Goal: Task Accomplishment & Management: Manage account settings

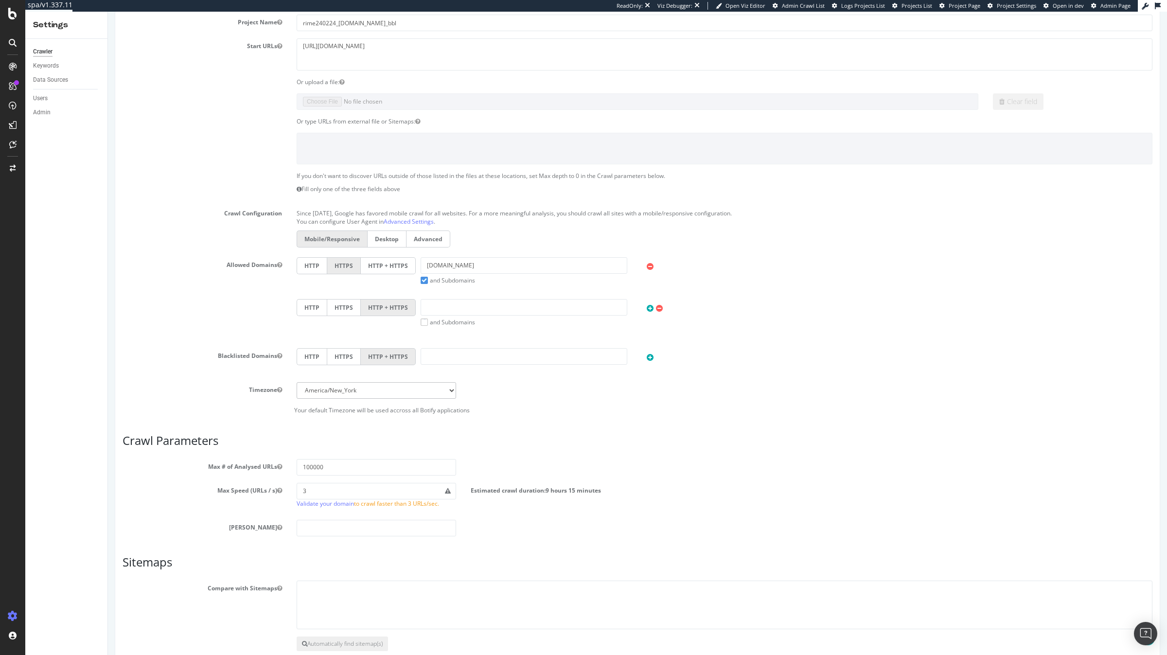
scroll to position [141, 0]
click at [395, 486] on input "3" at bounding box center [377, 487] width 160 height 17
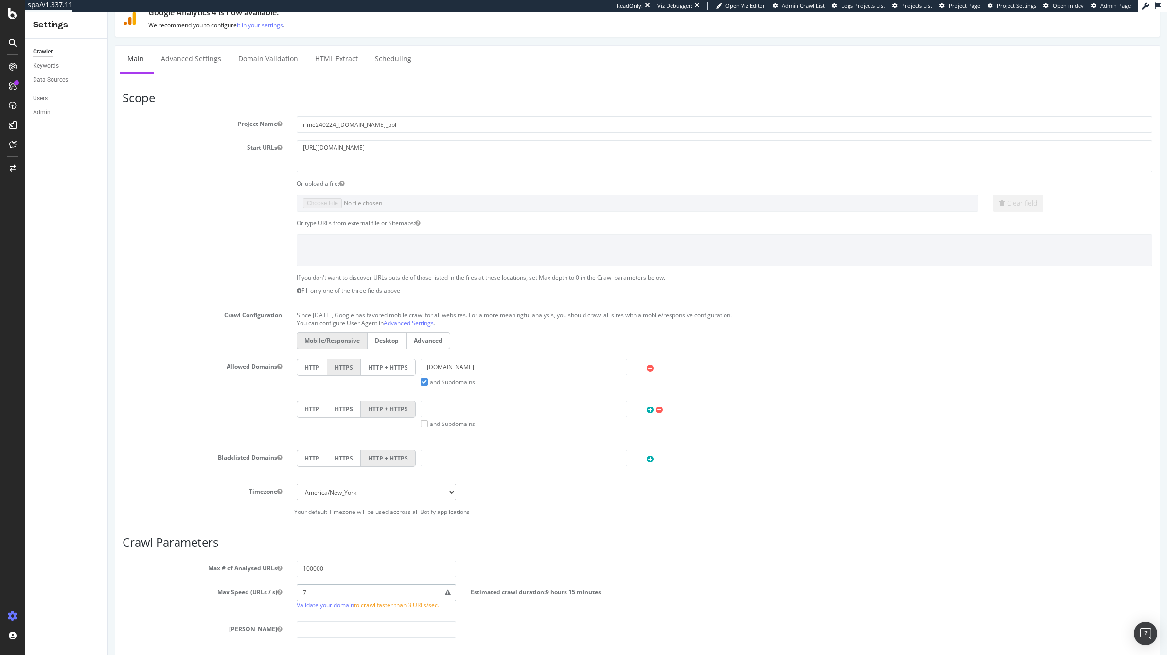
scroll to position [0, 0]
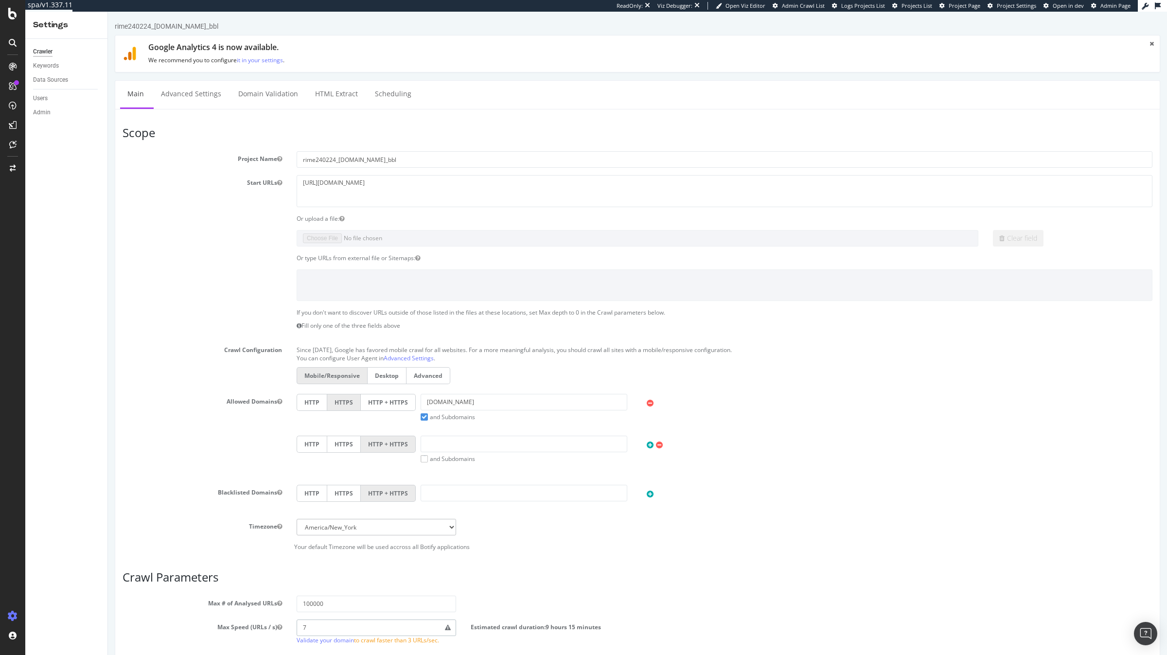
type input "7"
click at [394, 405] on label "HTTP + HTTPS" at bounding box center [388, 402] width 55 height 17
click at [108, 12] on input "HTTP + HTTPS" at bounding box center [108, 12] width 0 height 0
click at [475, 404] on input "[DOMAIN_NAME]" at bounding box center [524, 402] width 207 height 17
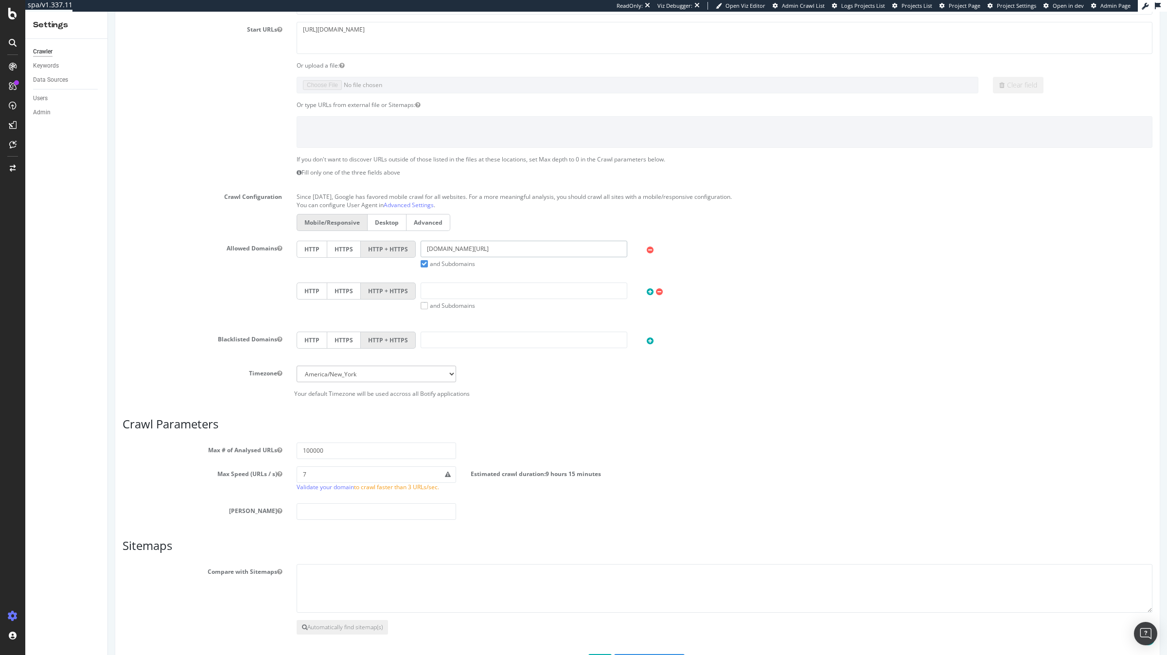
scroll to position [193, 0]
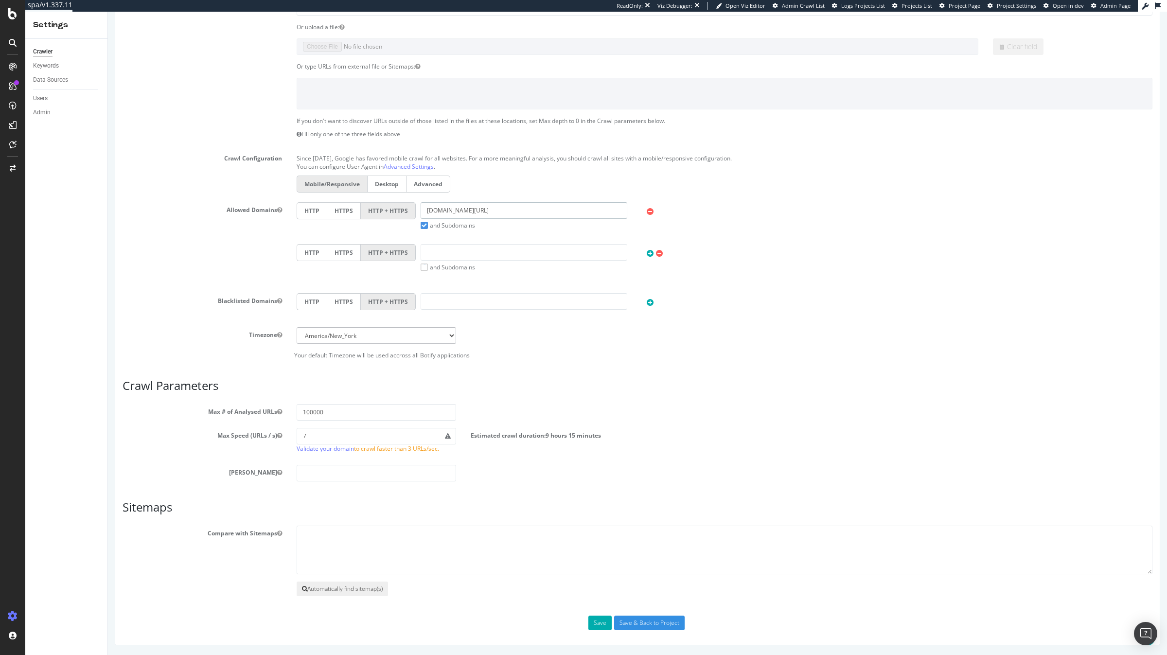
type input "samsung.com/fr"
click at [355, 588] on button "Automatically find sitemap(s)" at bounding box center [342, 589] width 91 height 15
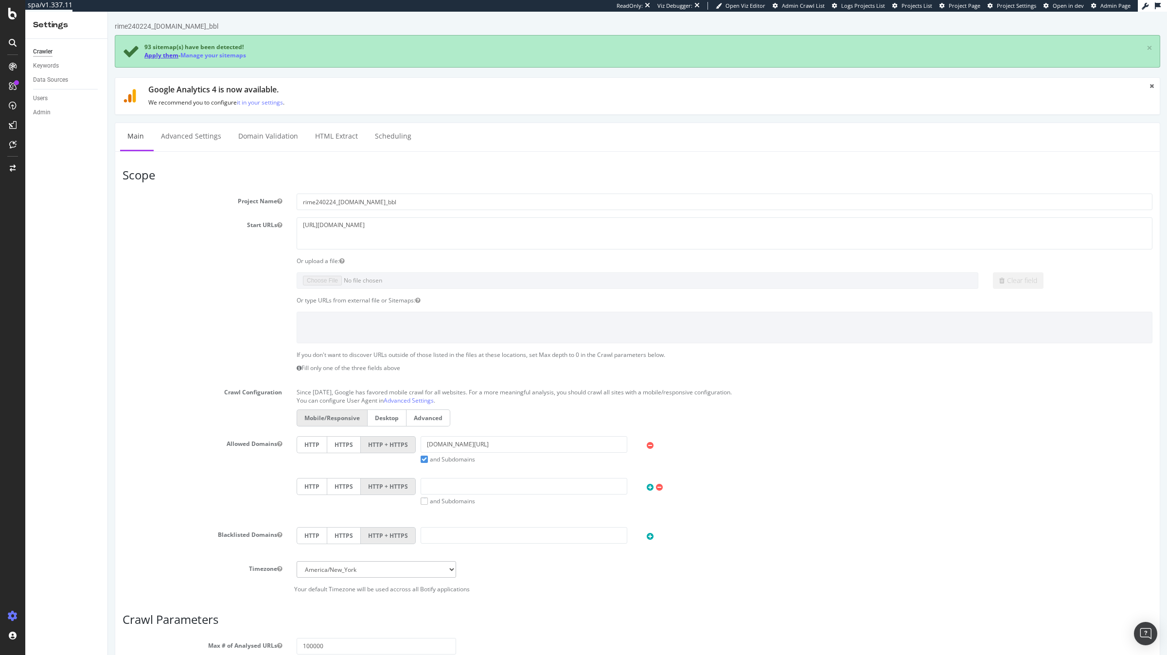
click at [167, 57] on link "Apply them" at bounding box center [161, 55] width 34 height 8
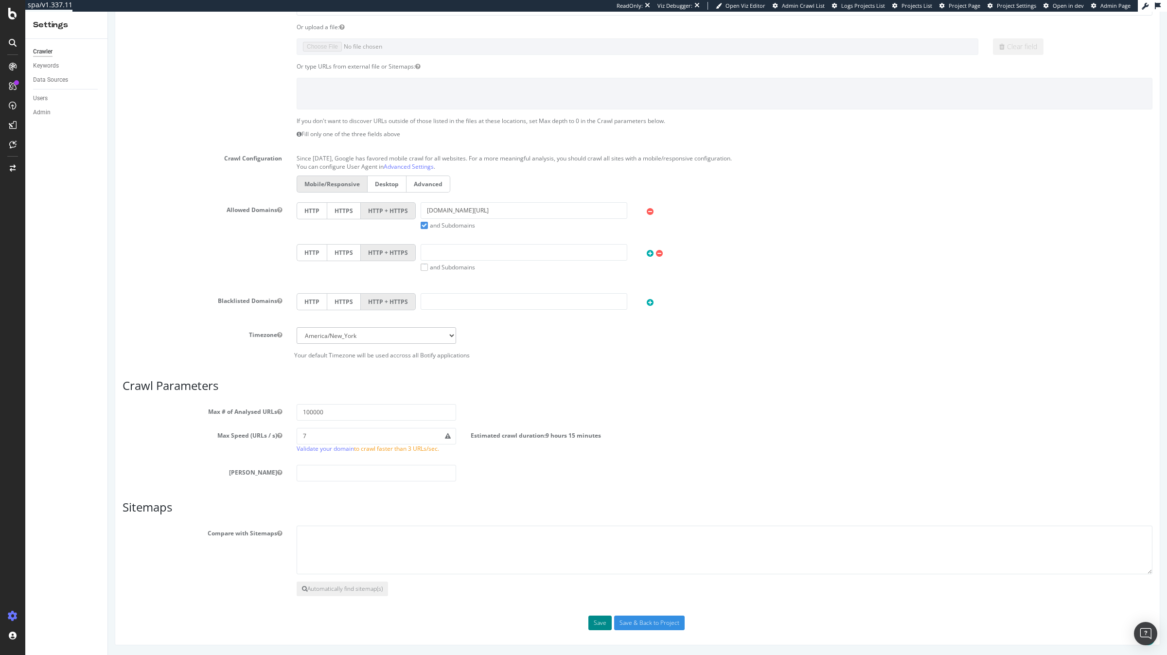
click at [597, 625] on button "Save" at bounding box center [600, 623] width 23 height 15
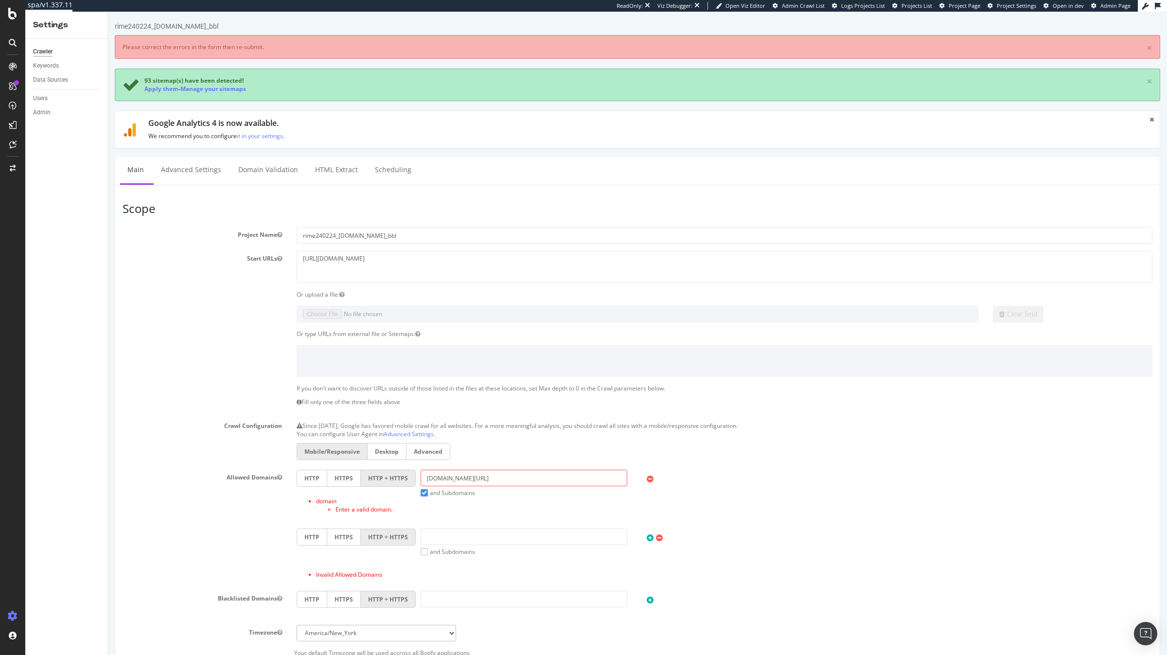
scroll to position [0, 0]
click at [163, 90] on link "Apply them" at bounding box center [161, 89] width 34 height 8
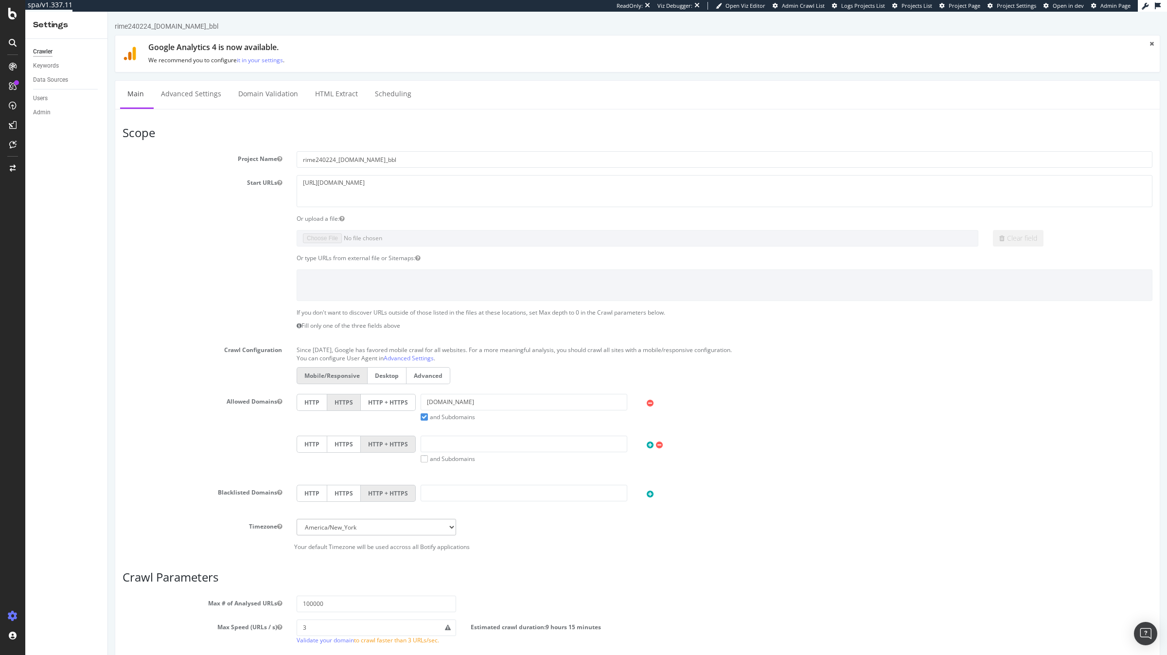
click at [395, 396] on label "HTTP + HTTPS" at bounding box center [388, 402] width 55 height 17
click at [108, 12] on input "HTTP + HTTPS" at bounding box center [108, 12] width 0 height 0
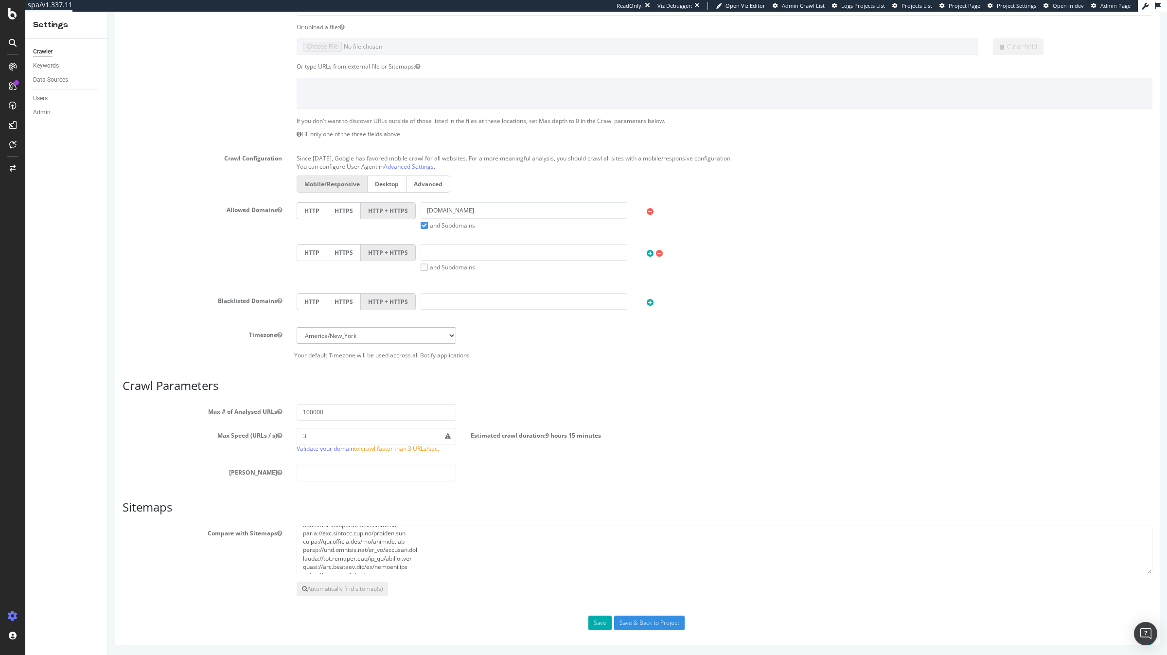
scroll to position [185, 0]
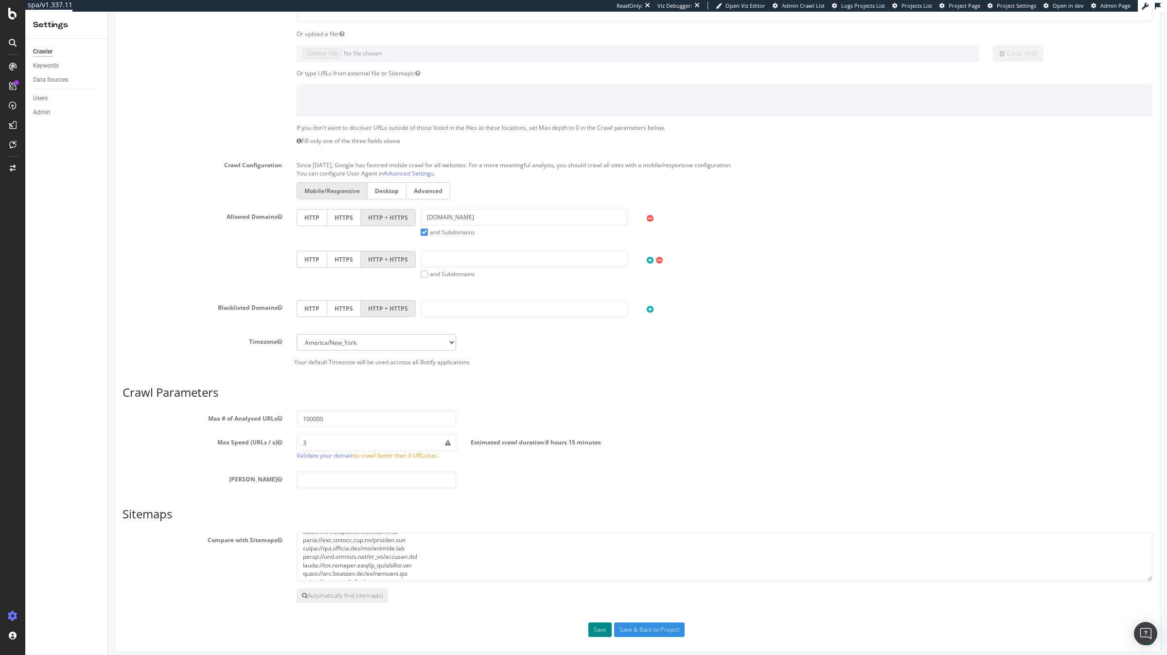
click at [594, 625] on button "Save" at bounding box center [600, 630] width 23 height 15
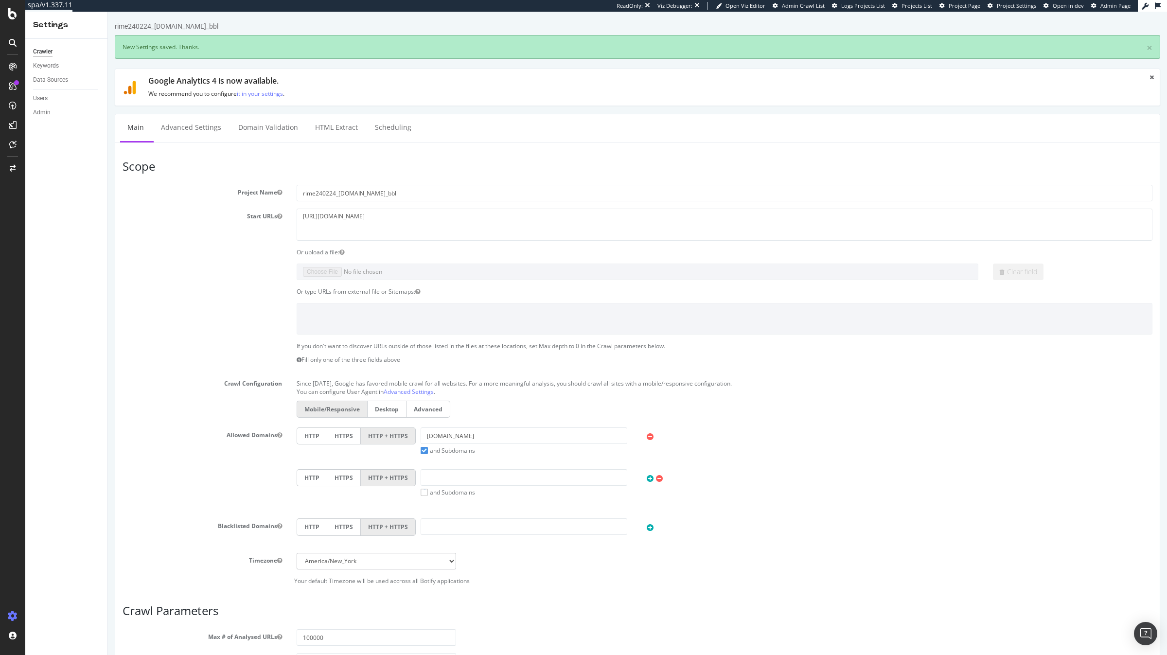
scroll to position [0, 0]
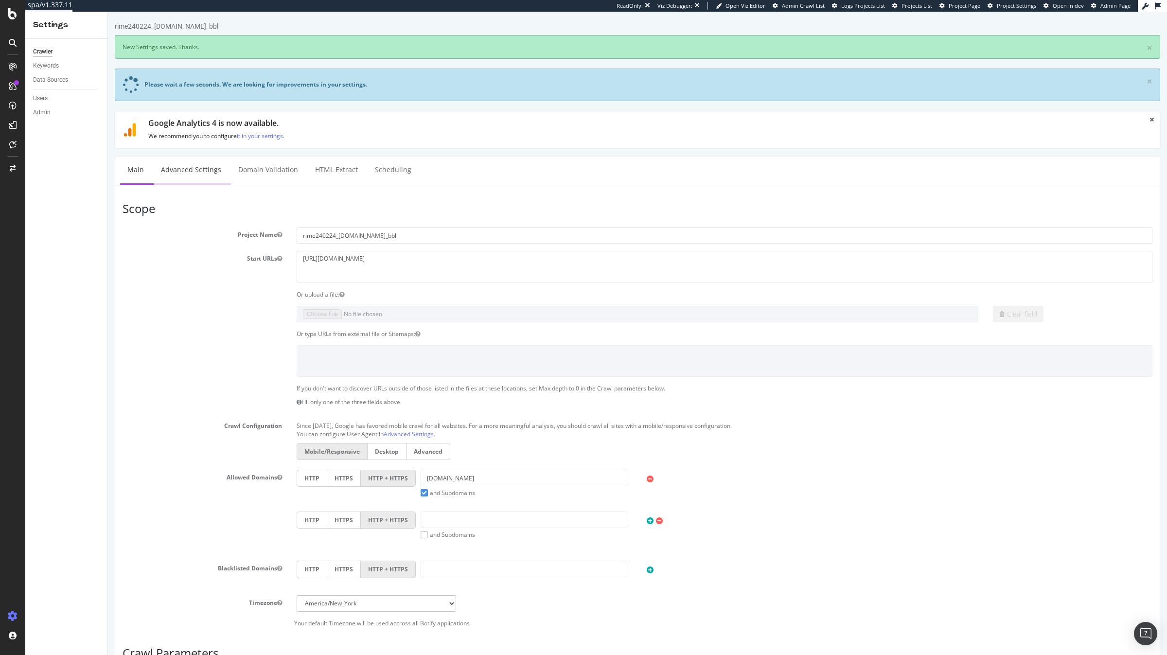
click at [192, 173] on link "Advanced Settings" at bounding box center [191, 170] width 75 height 27
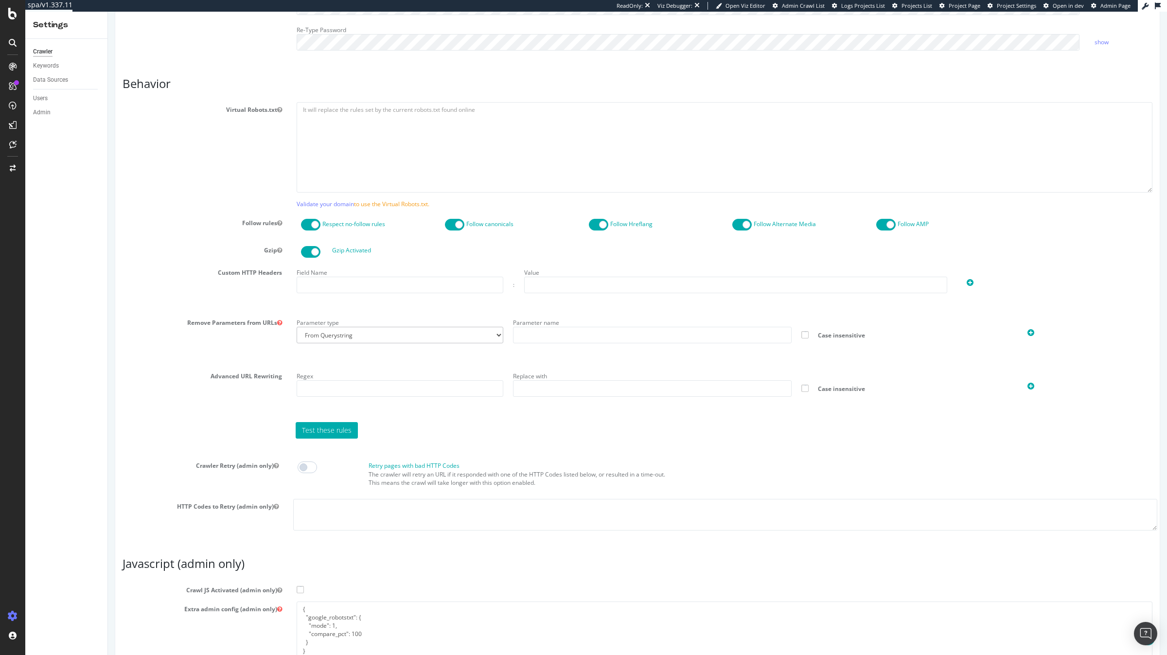
scroll to position [578, 0]
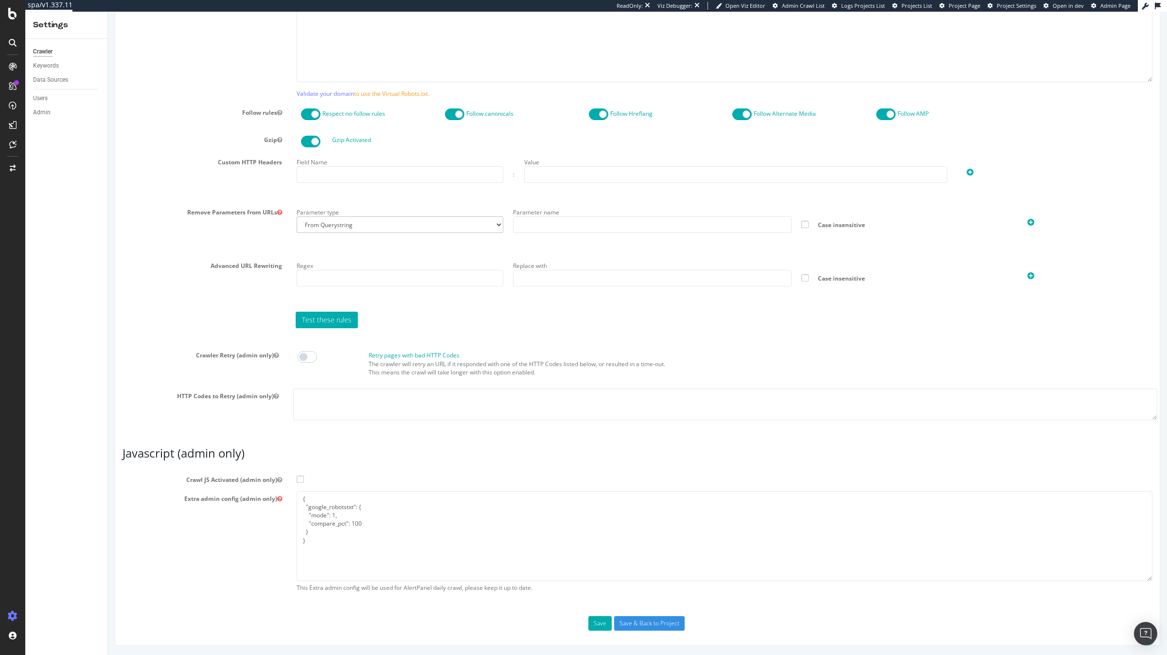
click at [302, 476] on span at bounding box center [300, 479] width 7 height 7
click at [108, 12] on input "Crawl JS Activated (admin only)" at bounding box center [108, 12] width 0 height 0
click at [316, 558] on textarea "{ "google_robotstxt": { "mode": 1, "compare_pct": 100 } }" at bounding box center [725, 536] width 856 height 90
drag, startPoint x: 313, startPoint y: 541, endPoint x: 306, endPoint y: 475, distance: 66.1
click at [306, 475] on section "Crawl JS Activated (admin only) Extra admin config (admin only) { "google_robot…" at bounding box center [638, 534] width 1030 height 125
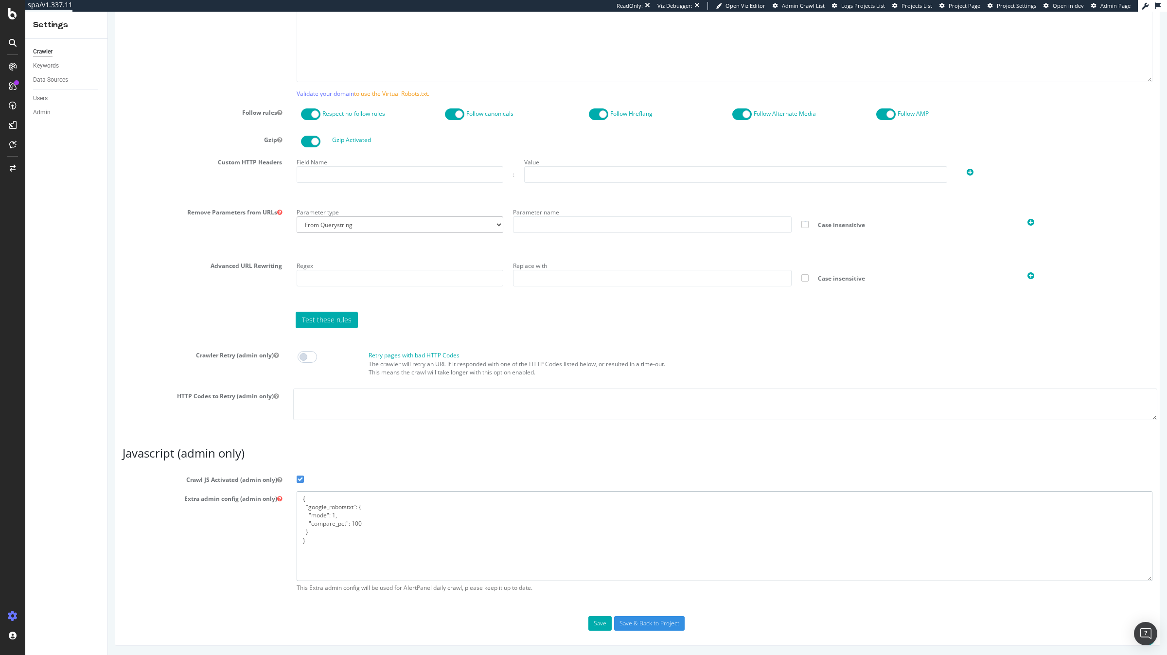
paste textarea "flags": [ "cube" ], "beta": { "pap_mini_rules": [ "+* #everything else" ]"
type textarea "{ "flags": [ "cube" ], "beta": { "pap_mini_rules": [ "+* #everything else" ] } }"
click at [601, 620] on button "Save" at bounding box center [600, 623] width 23 height 15
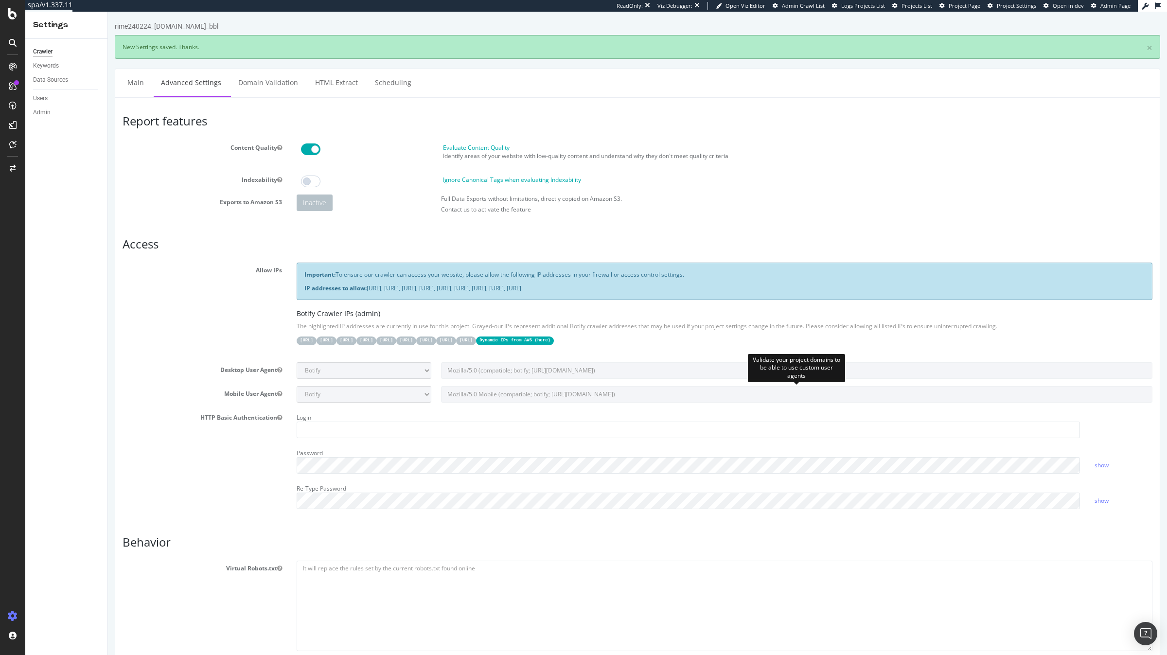
scroll to position [0, 0]
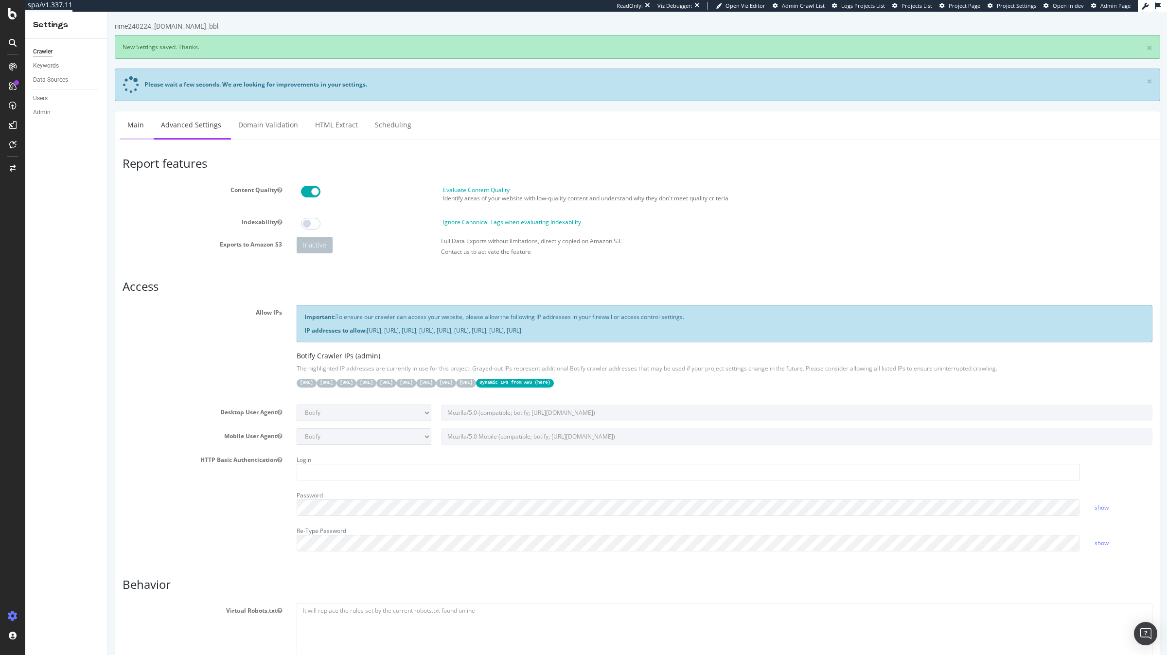
click at [140, 126] on link "Main" at bounding box center [135, 124] width 31 height 27
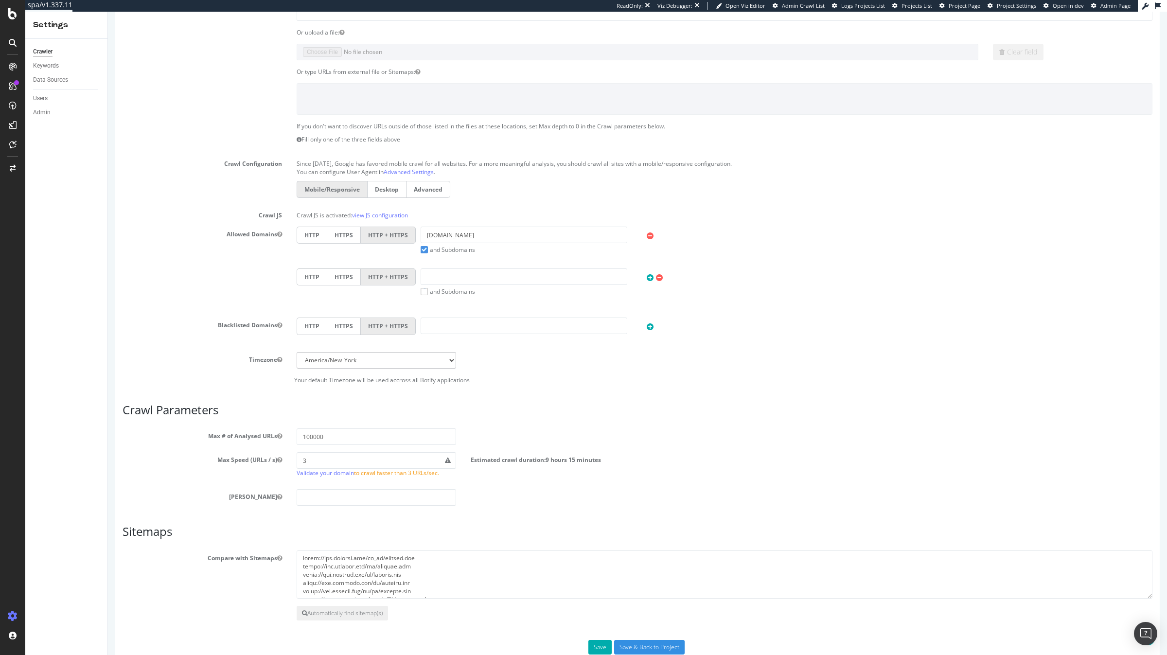
scroll to position [233, 0]
drag, startPoint x: 315, startPoint y: 454, endPoint x: 269, endPoint y: 454, distance: 46.2
click at [269, 454] on div "Max Speed (URLs / s) 3 Validate your domain to crawl faster than 3 URLs/sec. Es…" at bounding box center [637, 464] width 1045 height 30
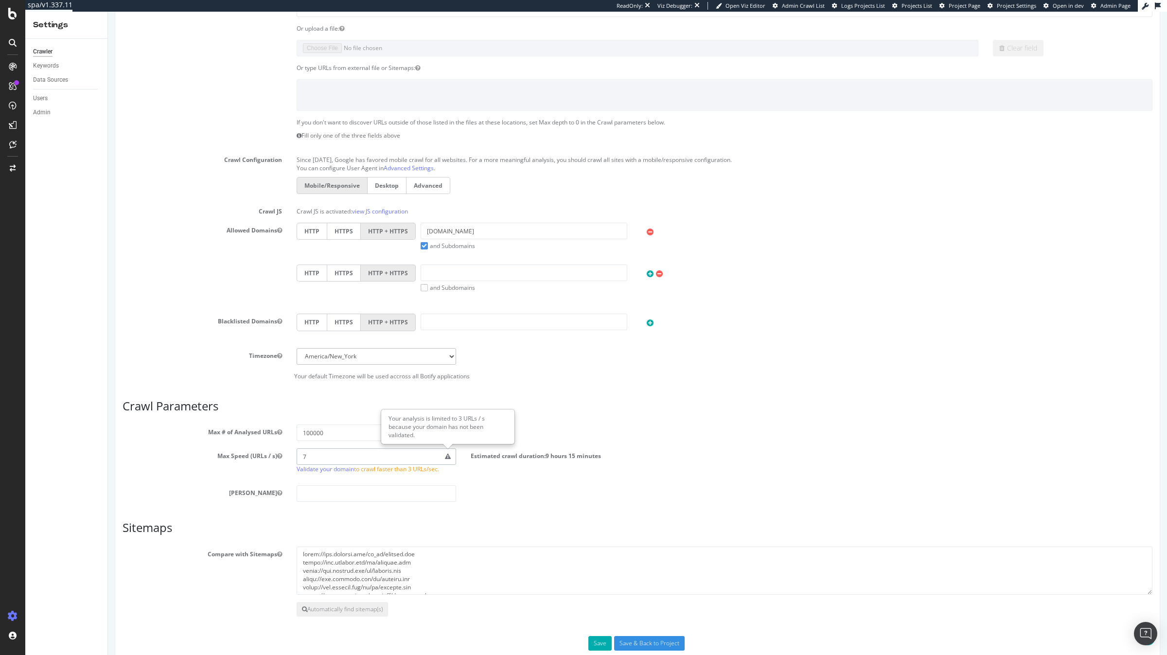
scroll to position [254, 0]
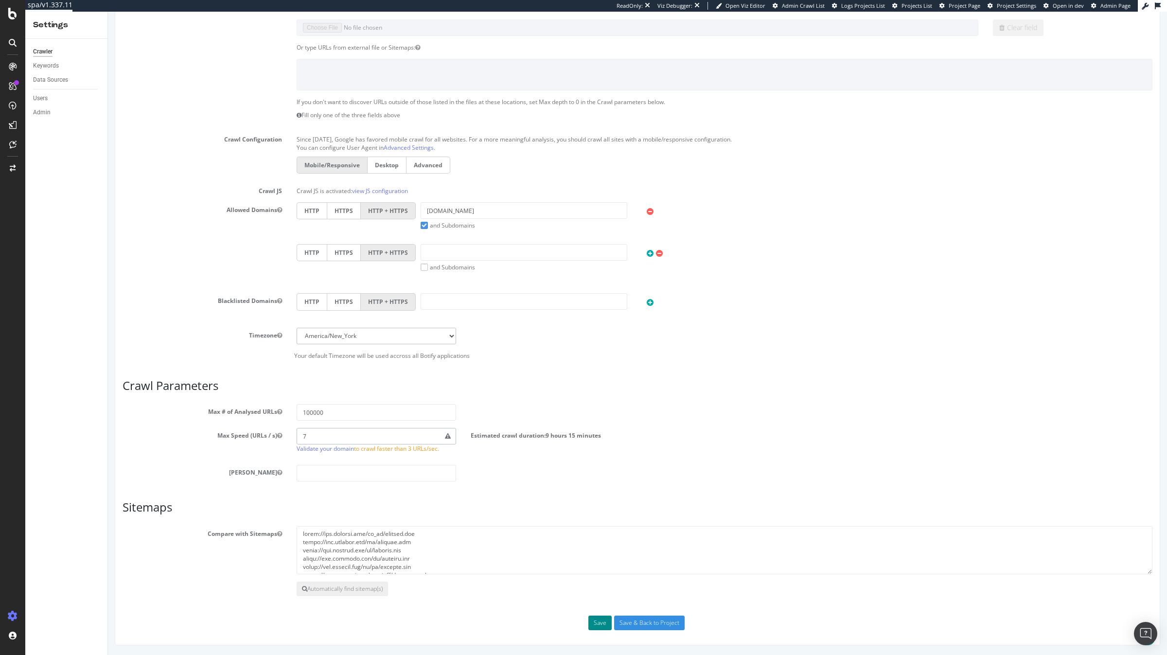
type input "7"
click at [594, 620] on button "Save" at bounding box center [600, 623] width 23 height 15
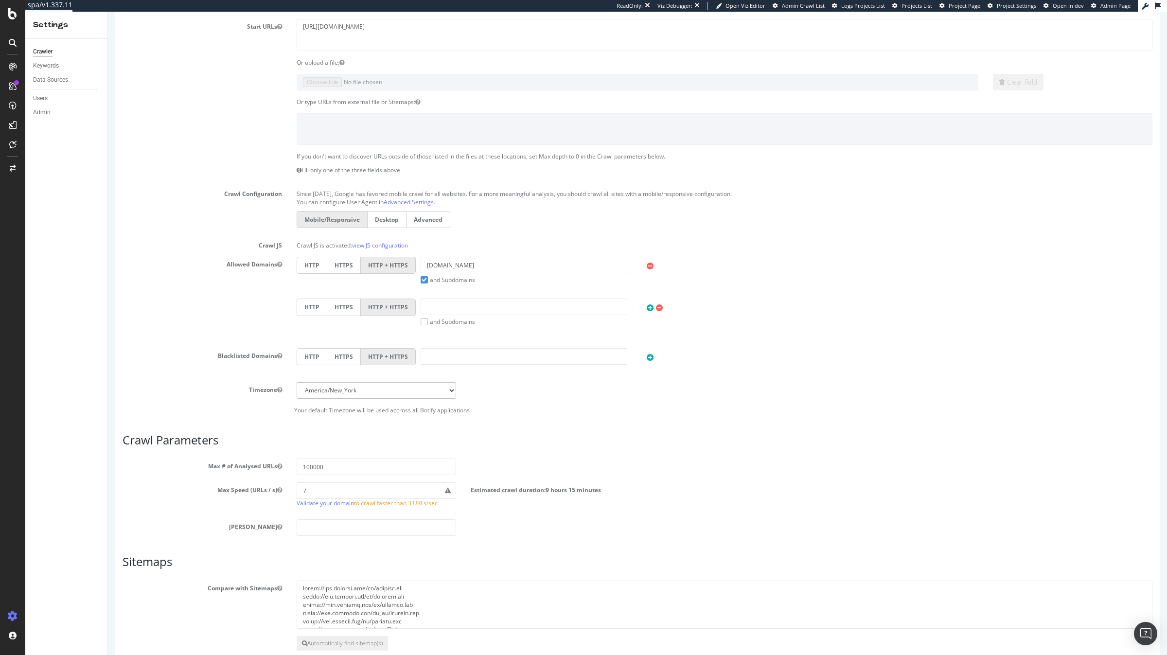
scroll to position [246, 0]
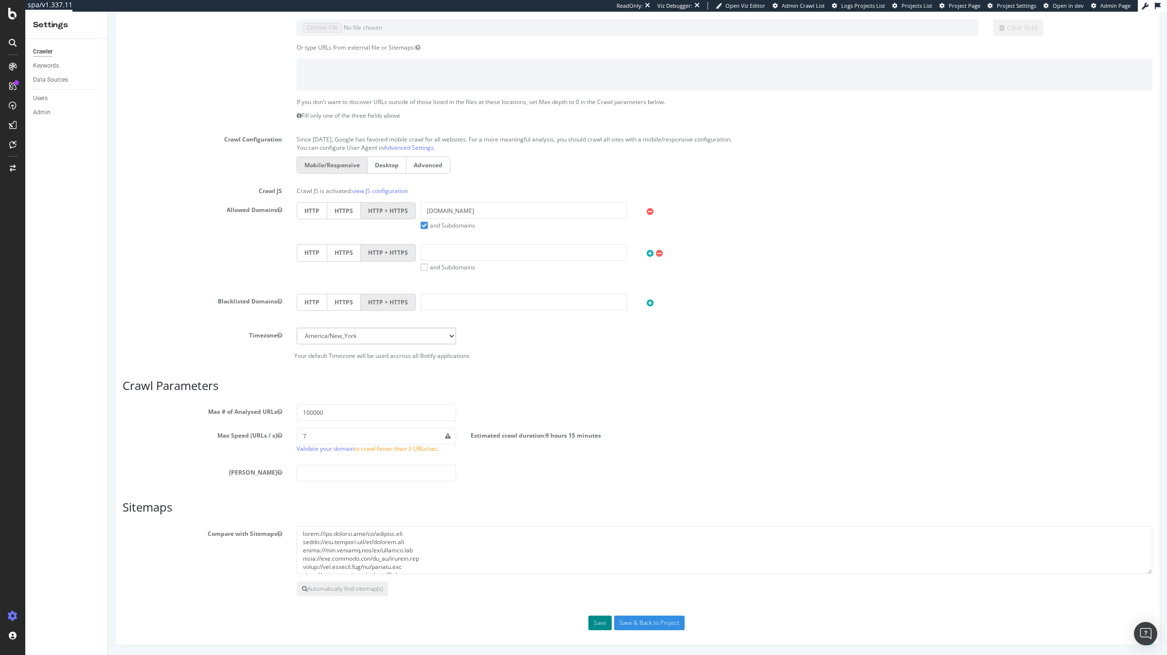
click at [595, 624] on button "Save" at bounding box center [600, 623] width 23 height 15
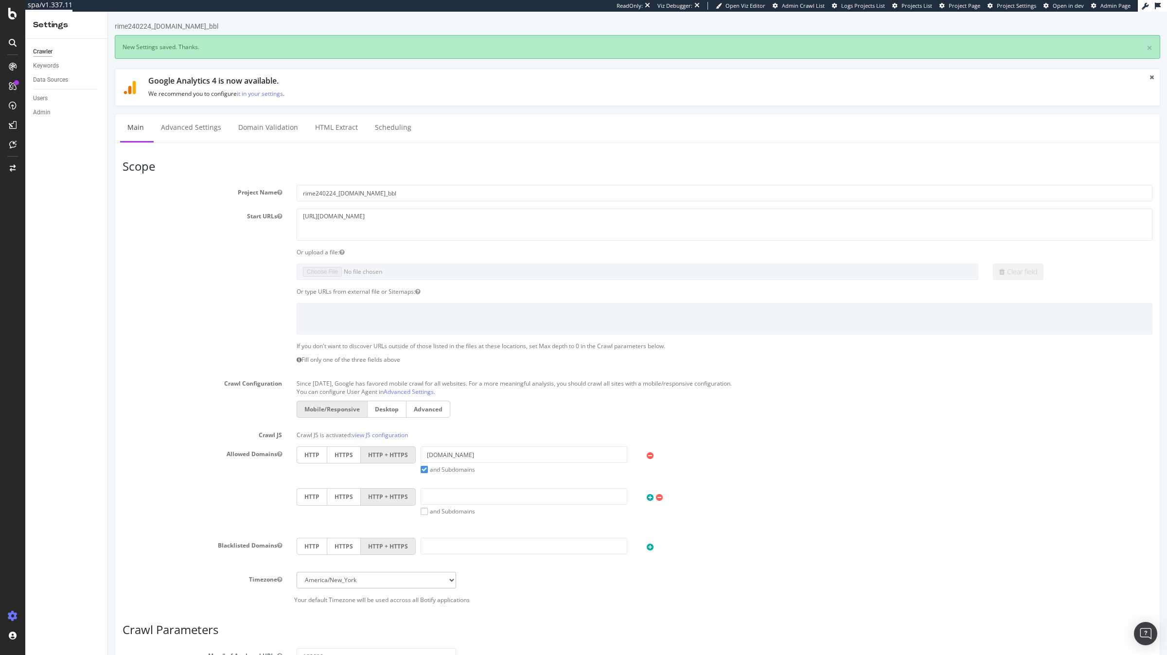
scroll to position [0, 0]
click at [208, 141] on link "Advanced Settings" at bounding box center [191, 127] width 75 height 27
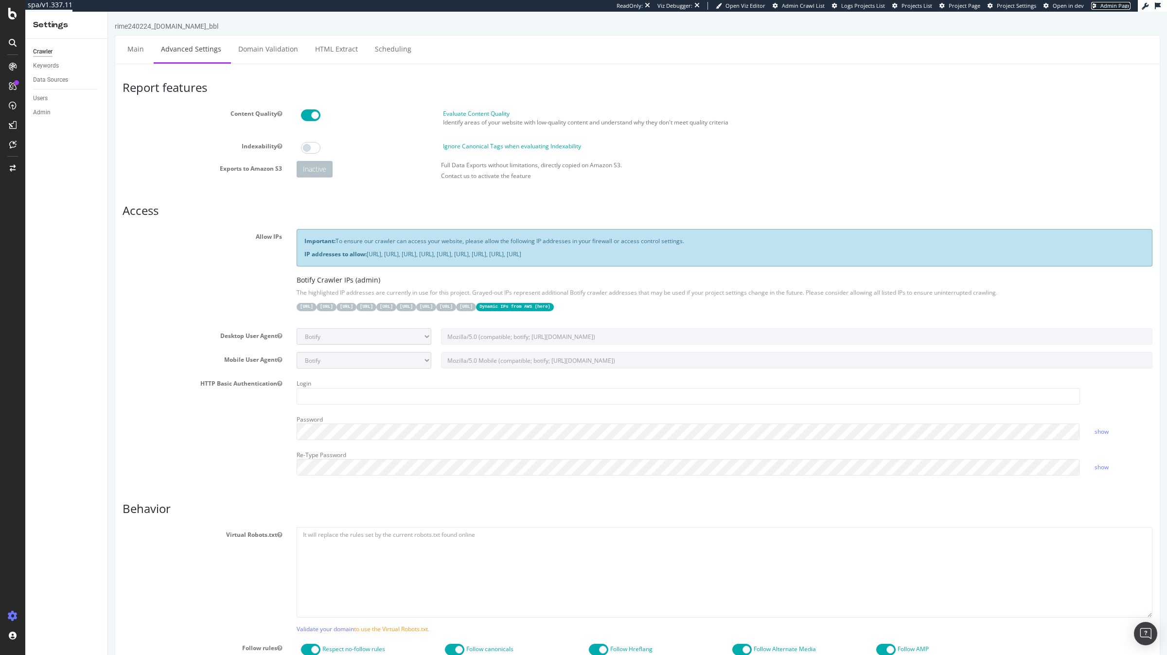
click at [1110, 2] on span "Admin Page" at bounding box center [1116, 5] width 30 height 7
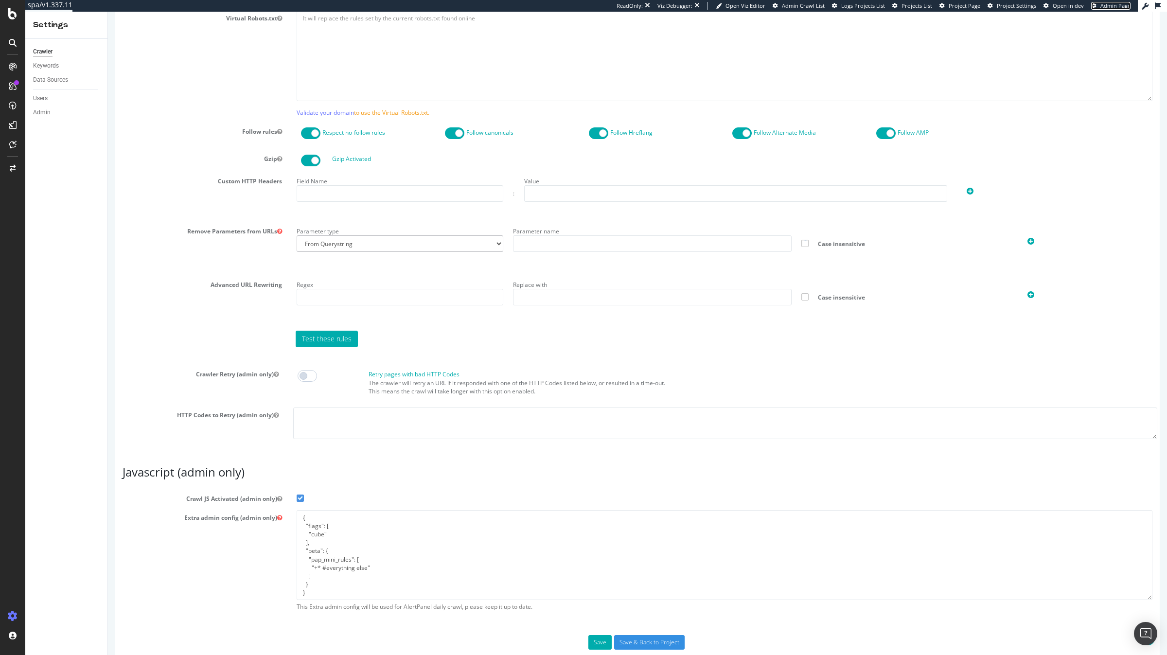
scroll to position [536, 0]
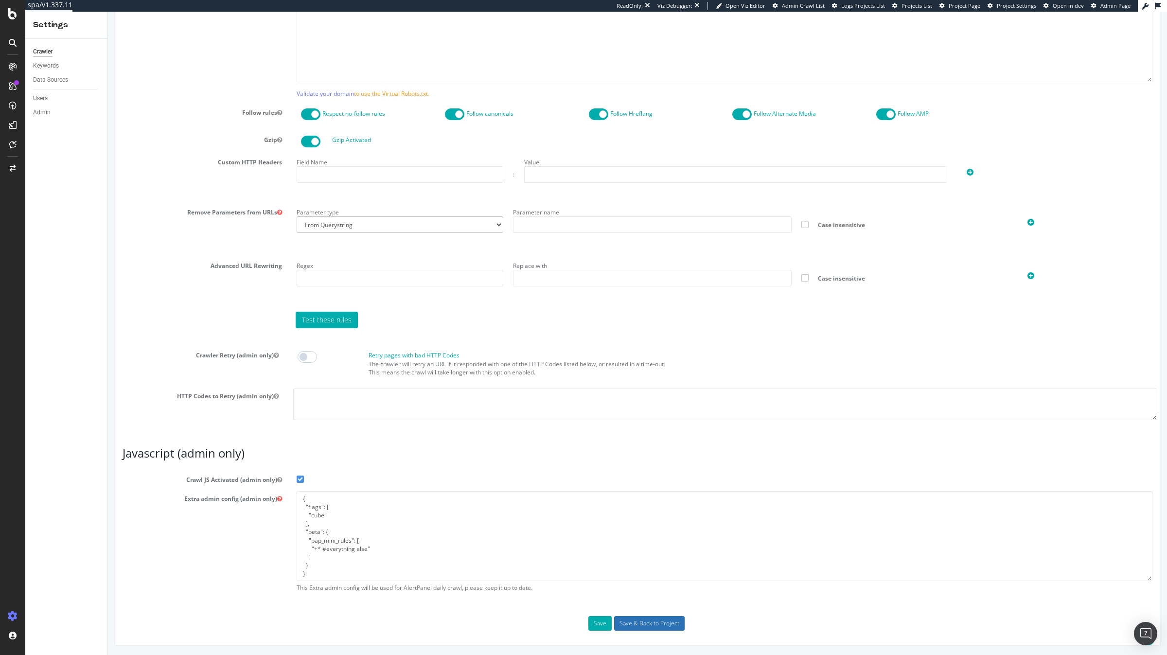
click at [636, 621] on input "Save & Back to Project" at bounding box center [649, 623] width 71 height 15
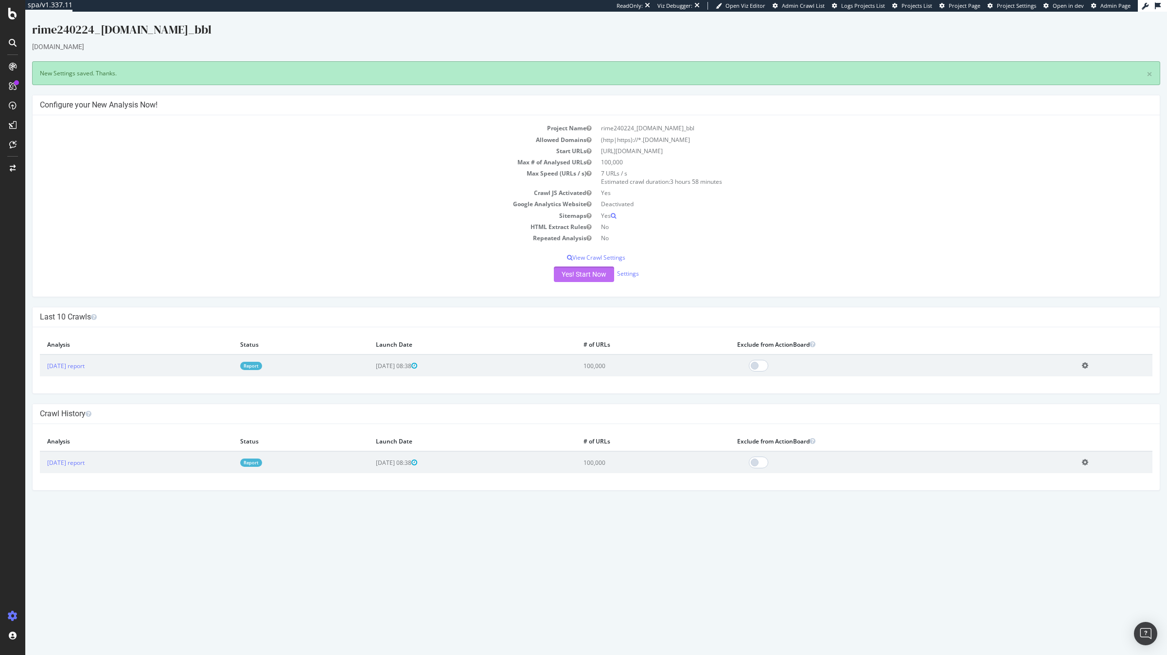
click at [597, 276] on button "Yes! Start Now" at bounding box center [584, 275] width 60 height 16
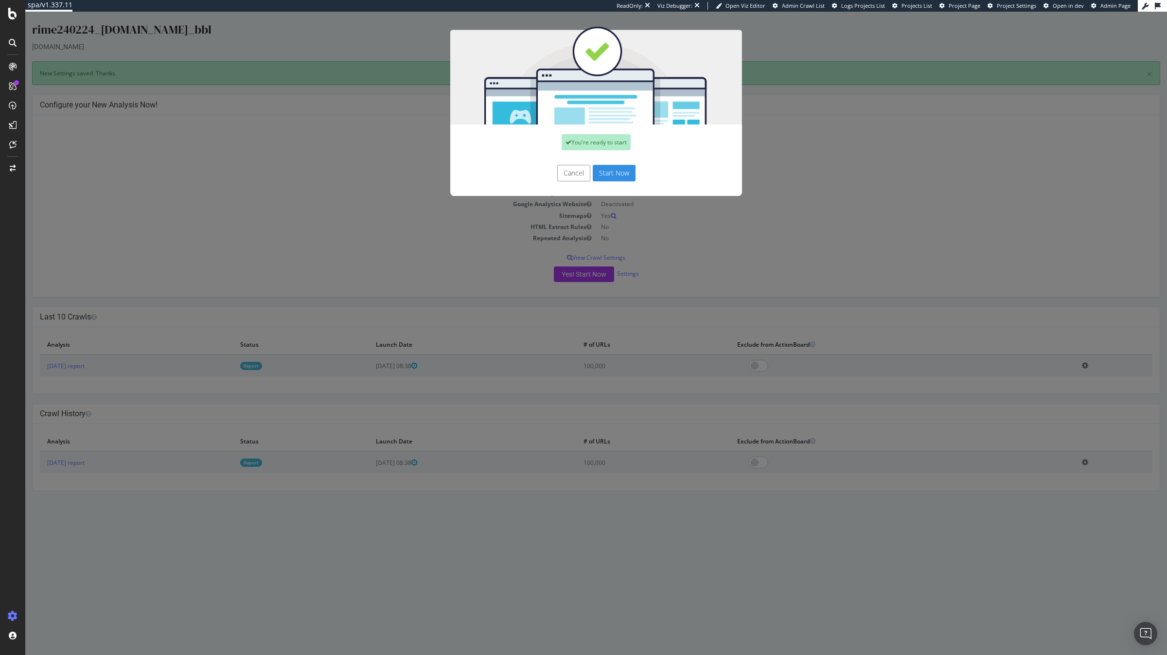
click at [616, 172] on button "Start Now" at bounding box center [614, 173] width 43 height 17
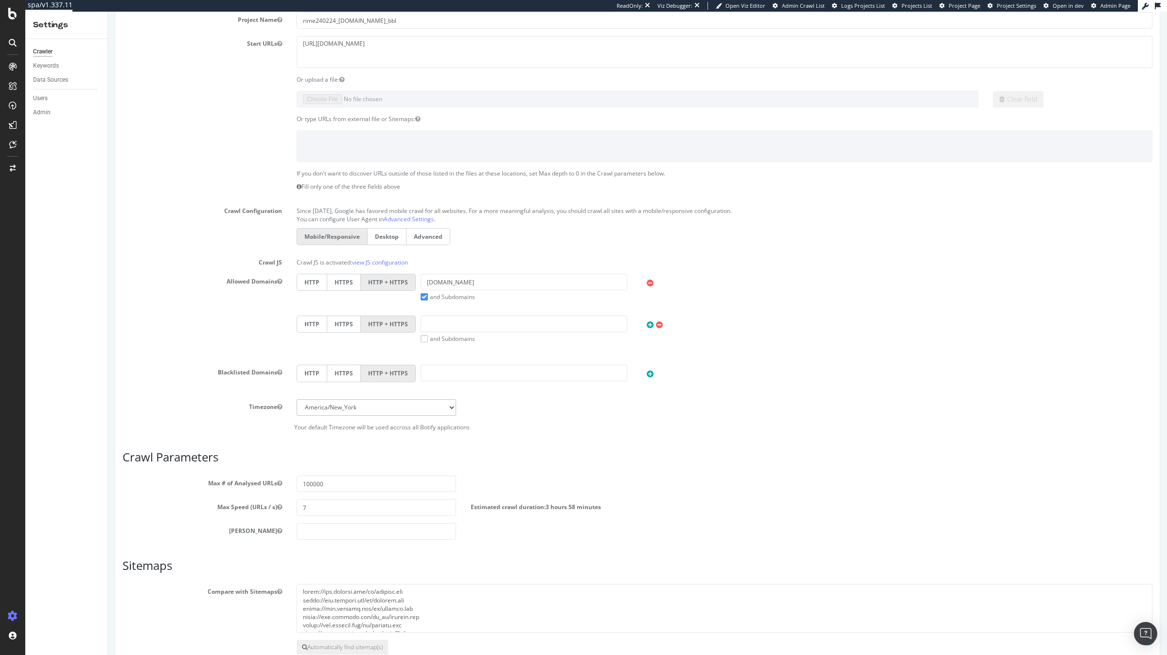
scroll to position [248, 0]
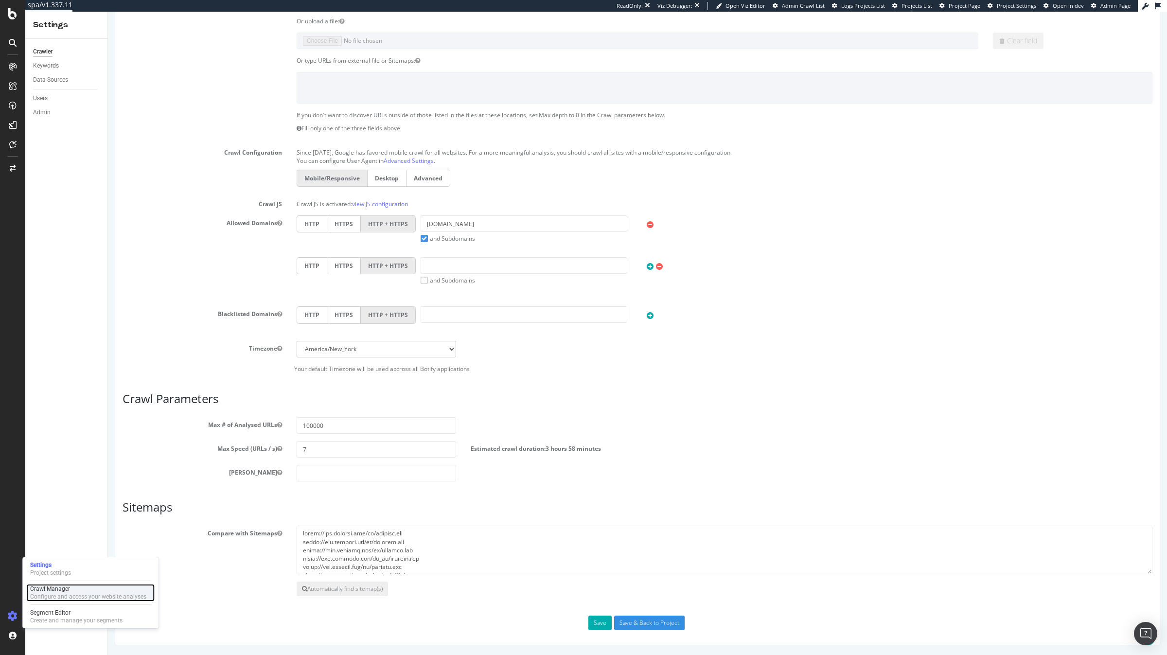
click at [45, 595] on div "Configure and access your website analyses" at bounding box center [88, 597] width 116 height 8
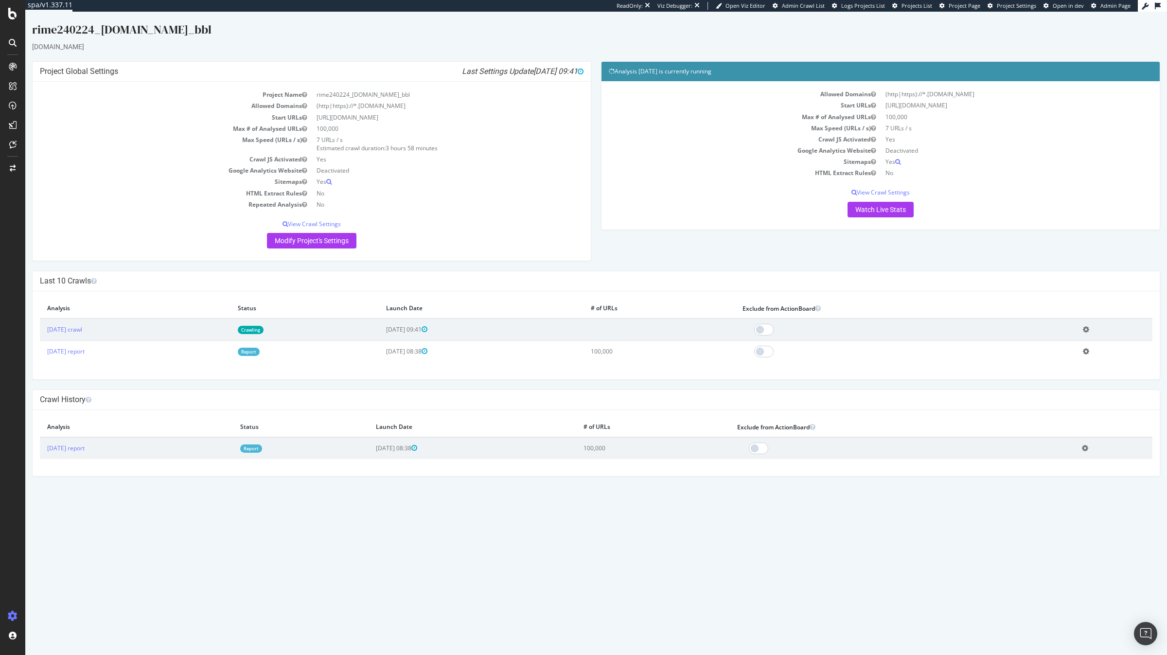
click at [264, 329] on link "Crawling" at bounding box center [251, 330] width 26 height 8
click at [299, 336] on td "Crawling" at bounding box center [305, 330] width 148 height 22
click at [264, 333] on link "Crawling" at bounding box center [251, 330] width 26 height 8
click at [264, 330] on link "Crawling" at bounding box center [251, 330] width 26 height 8
click at [307, 324] on td "Crawling" at bounding box center [305, 330] width 148 height 22
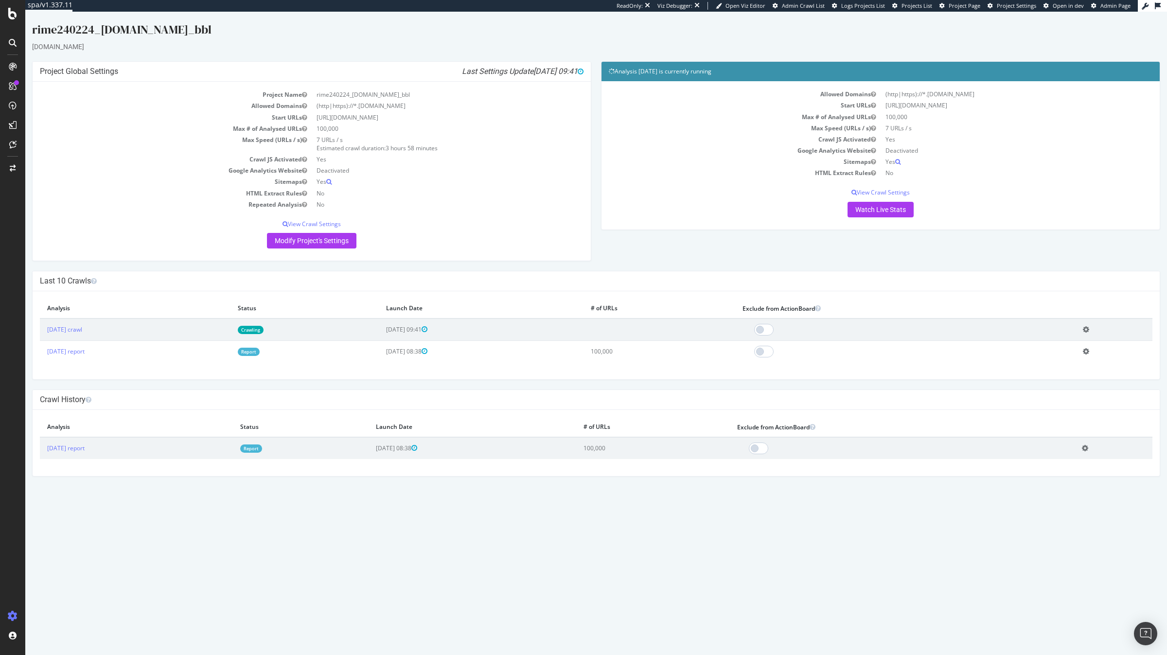
click at [264, 327] on link "Crawling" at bounding box center [251, 330] width 26 height 8
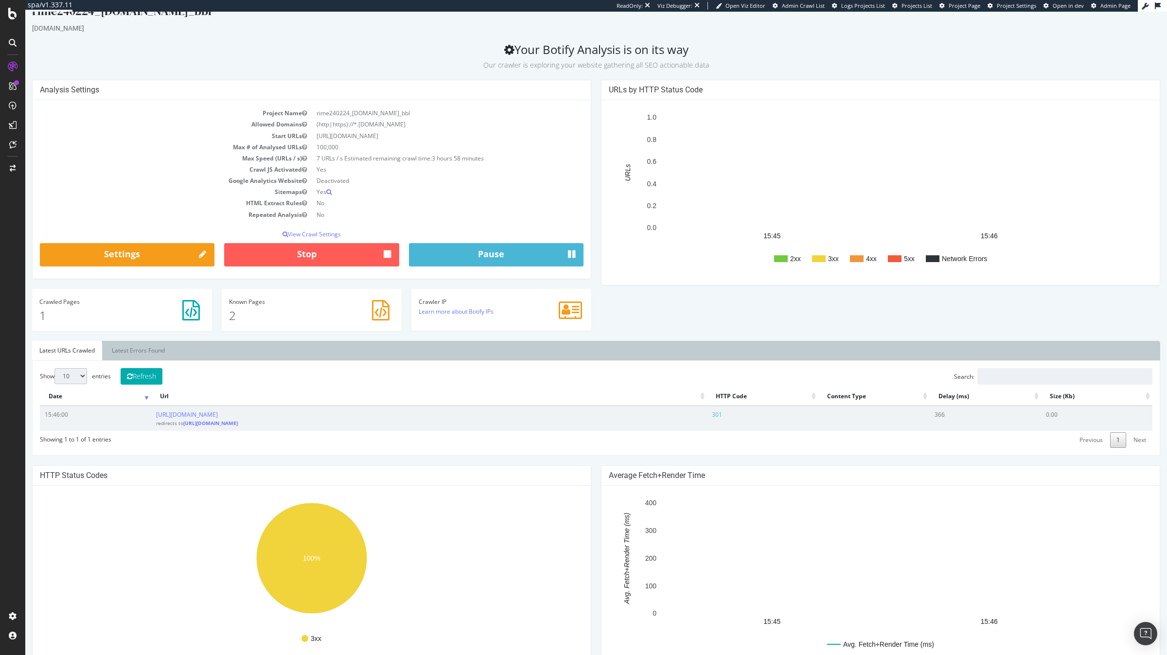
scroll to position [30, 0]
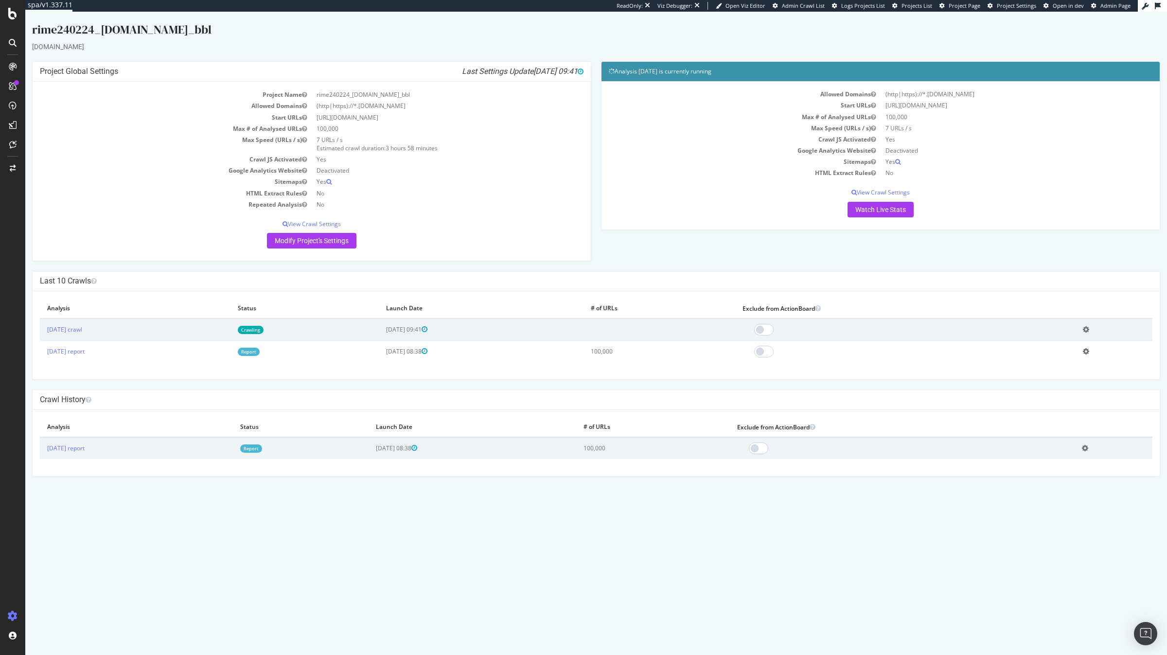
click at [298, 341] on td "Report" at bounding box center [305, 352] width 148 height 22
click at [264, 333] on link "Crawling" at bounding box center [251, 330] width 26 height 8
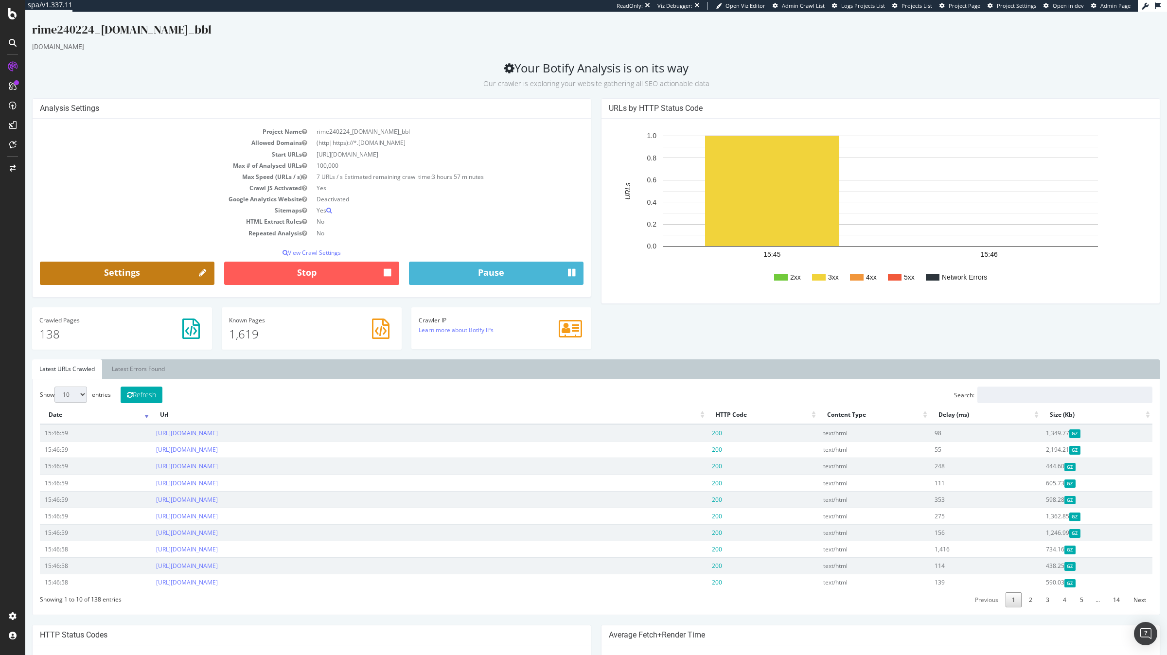
click at [152, 276] on link "Settings" at bounding box center [127, 273] width 175 height 23
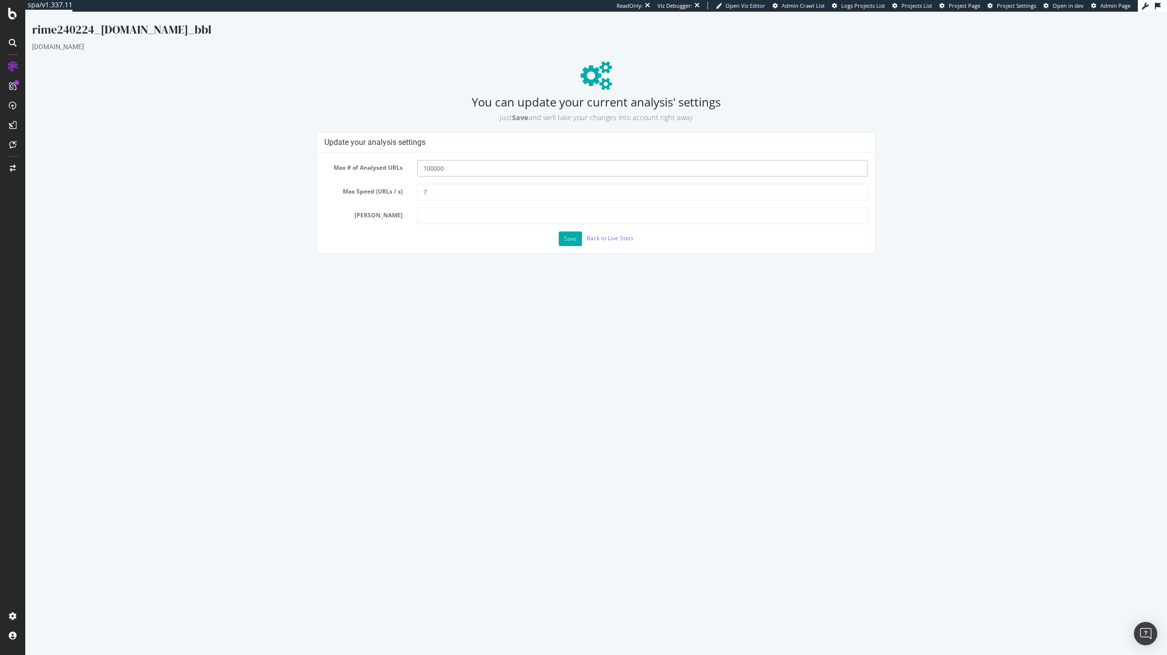
click at [429, 169] on input "100000" at bounding box center [642, 168] width 451 height 17
type input "300000"
click at [574, 234] on button "Save" at bounding box center [570, 239] width 23 height 15
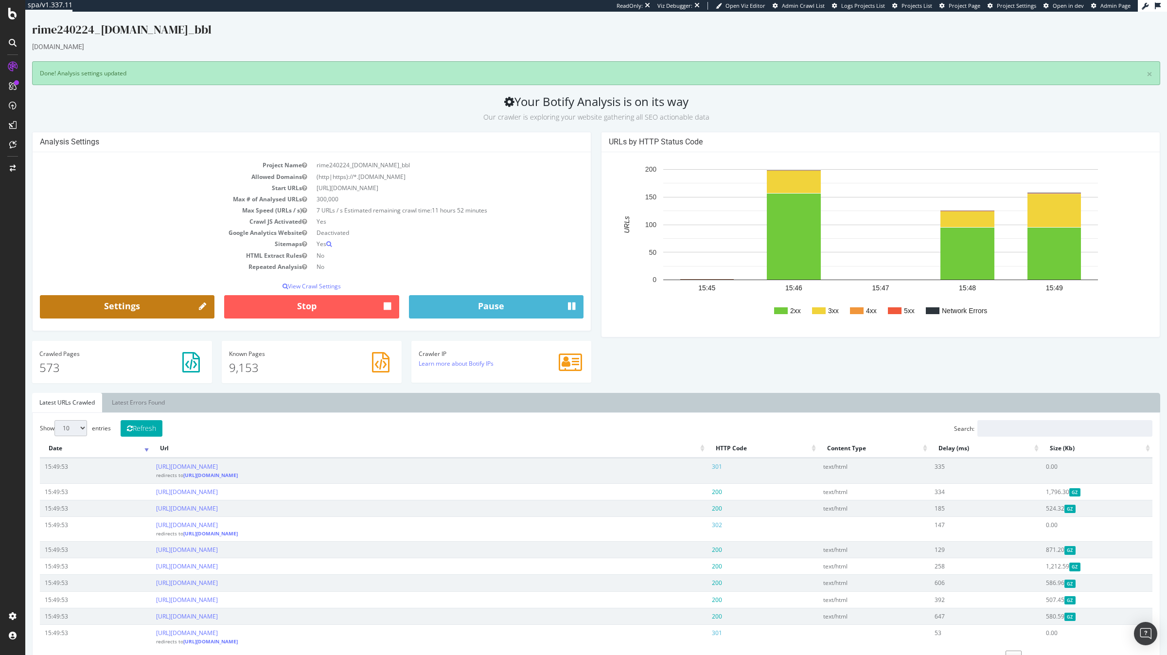
click at [202, 307] on icon at bounding box center [202, 307] width 7 height 13
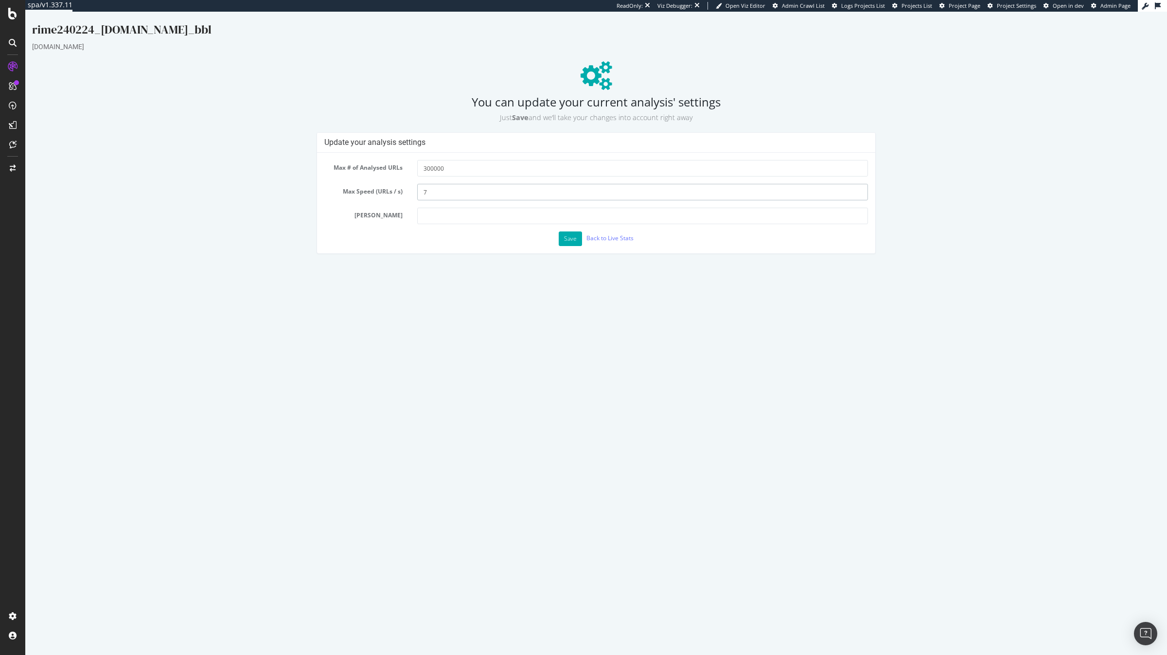
click at [456, 194] on input "7" at bounding box center [642, 192] width 451 height 17
click at [573, 238] on button "Save" at bounding box center [570, 239] width 23 height 15
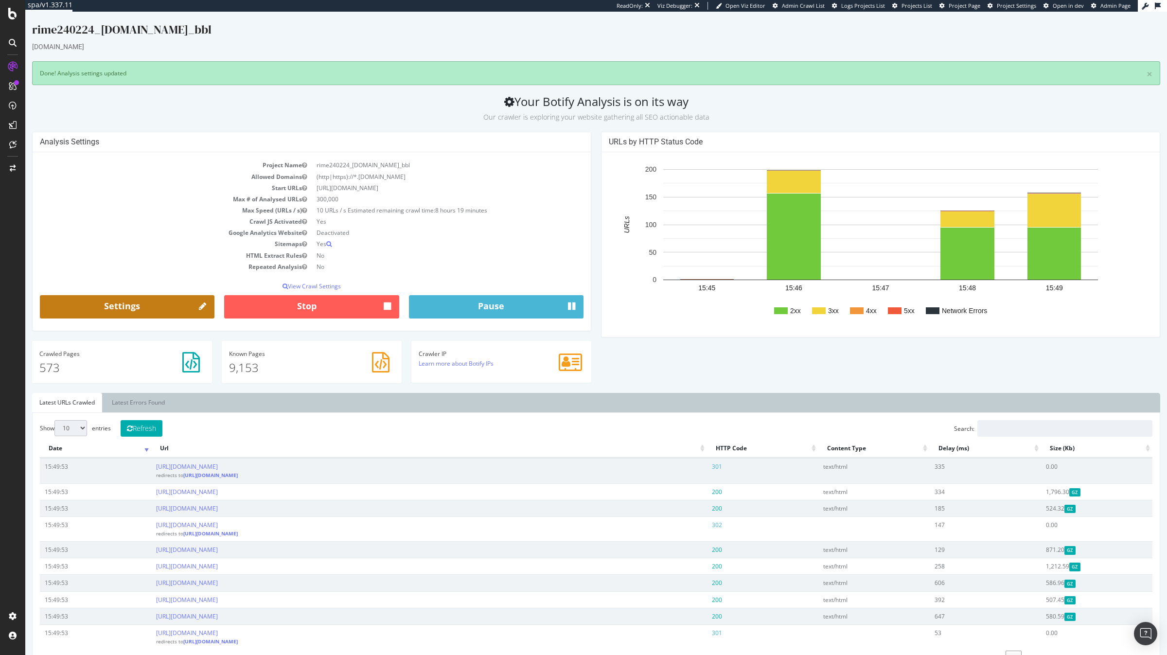
click at [152, 308] on link "Settings" at bounding box center [127, 306] width 175 height 23
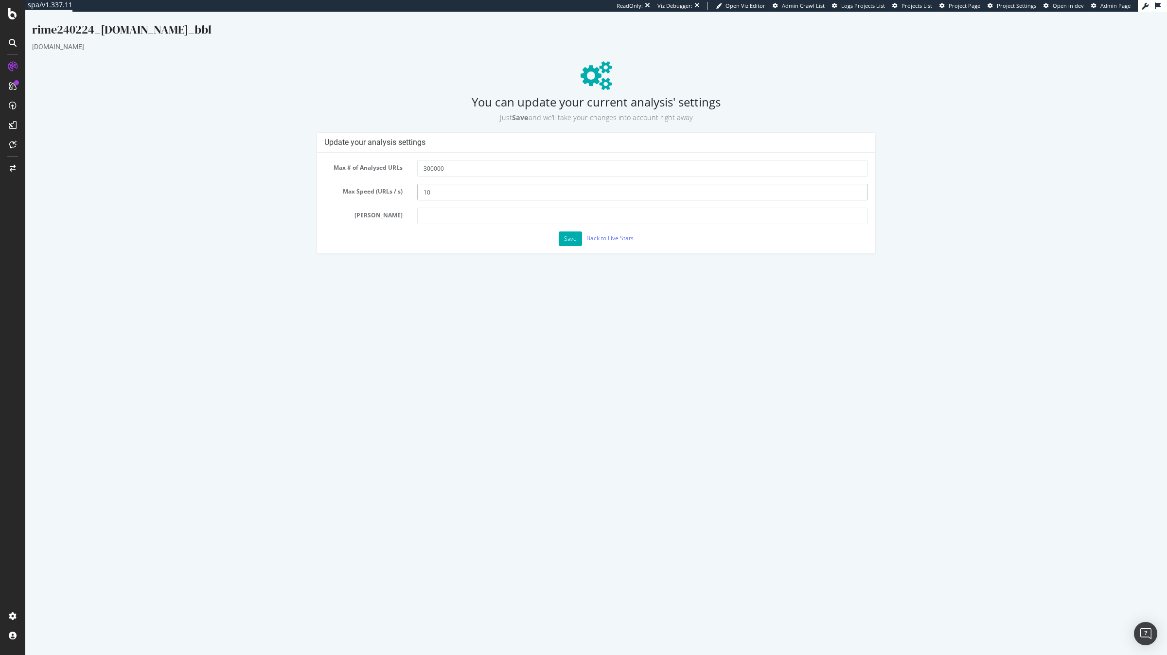
click at [456, 192] on input "10" at bounding box center [642, 192] width 451 height 17
type input "1"
type input "9"
click at [566, 238] on button "Save" at bounding box center [570, 239] width 23 height 15
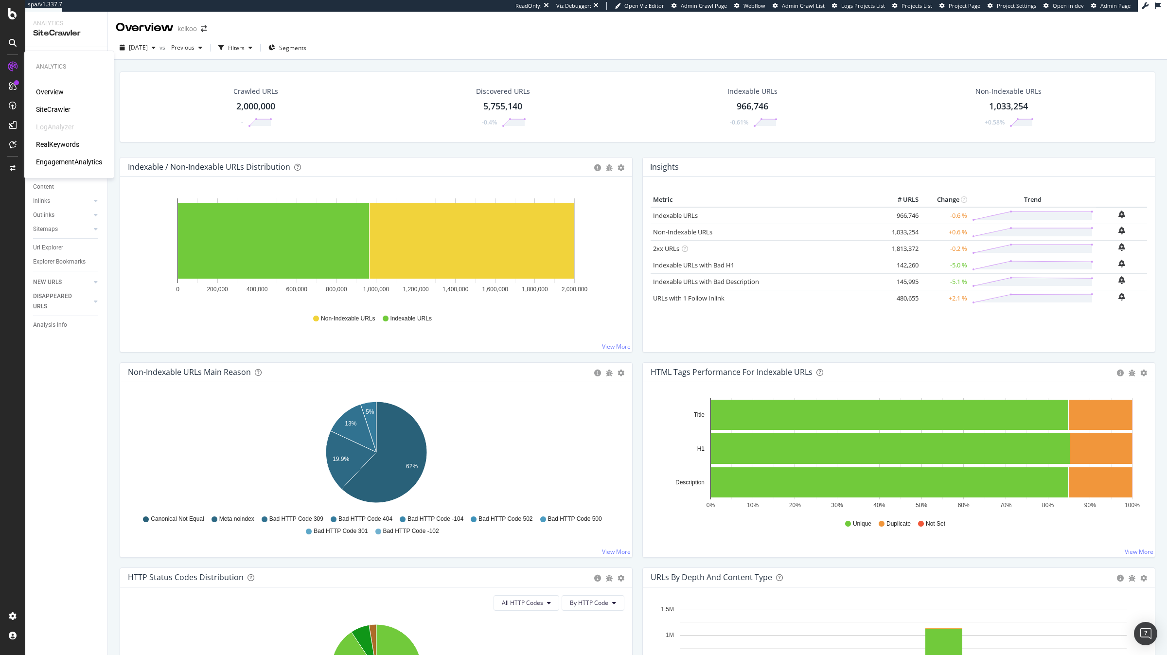
click at [54, 145] on div "RealKeywords" at bounding box center [57, 145] width 43 height 10
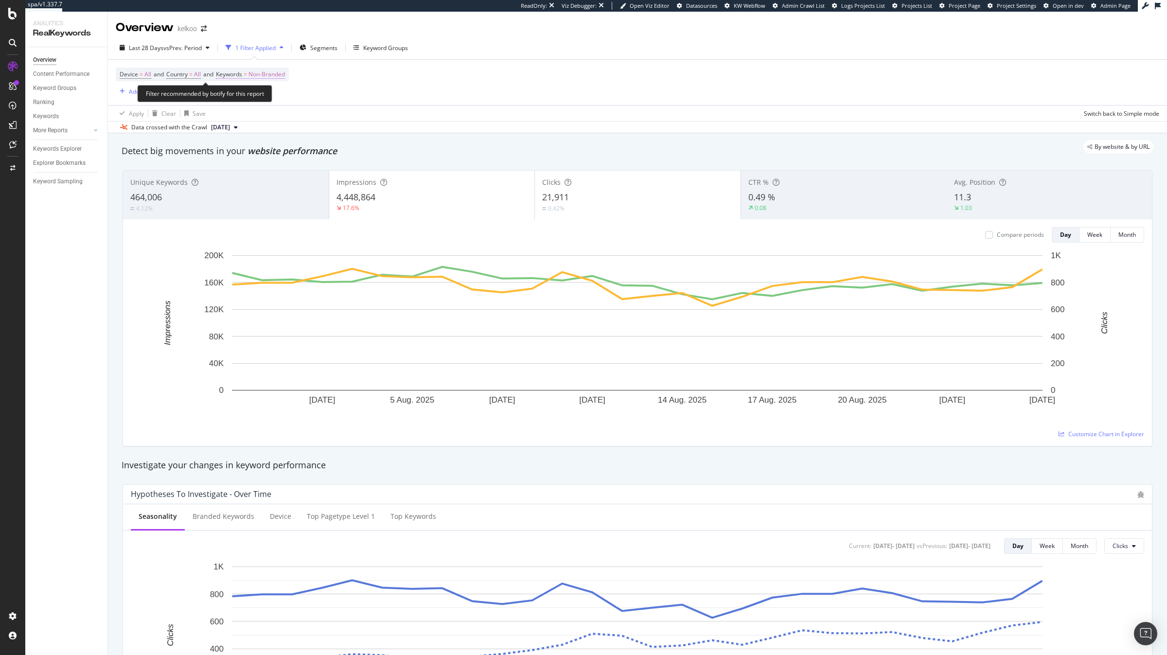
click at [266, 77] on span "Non-Branded" at bounding box center [267, 75] width 36 height 14
click at [261, 99] on span "Non-Branded" at bounding box center [250, 97] width 40 height 8
click at [256, 168] on div "All" at bounding box center [288, 173] width 115 height 14
click at [320, 118] on div "button" at bounding box center [315, 118] width 13 height 6
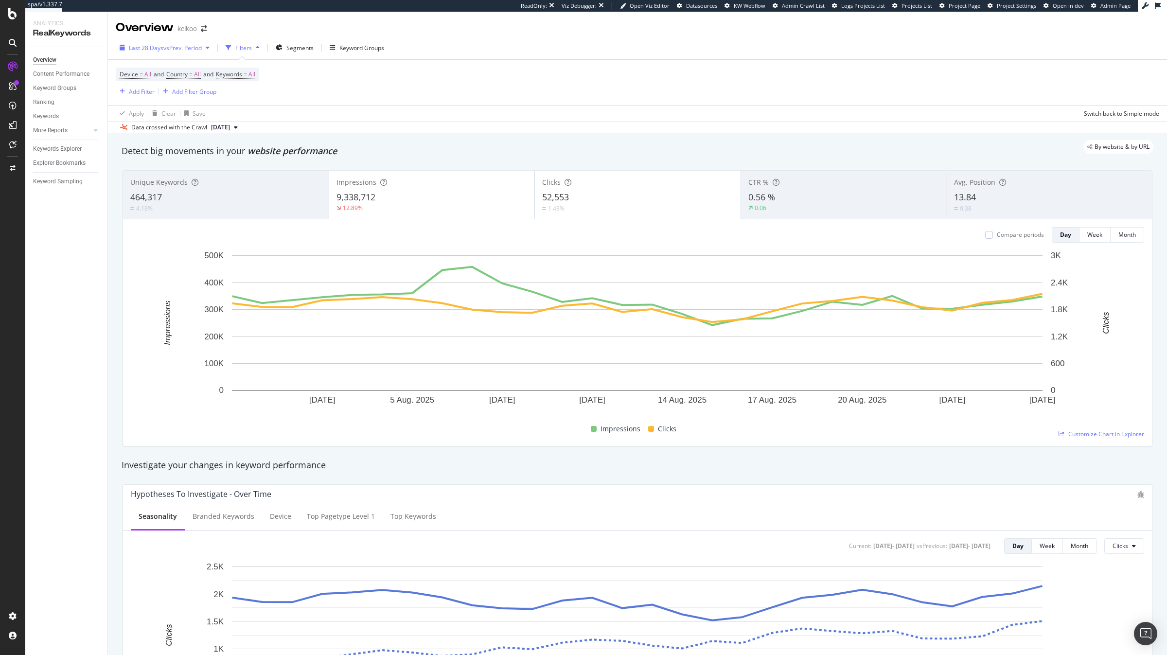
click at [192, 55] on div "Last 28 Days vs Prev. Period" at bounding box center [165, 47] width 98 height 15
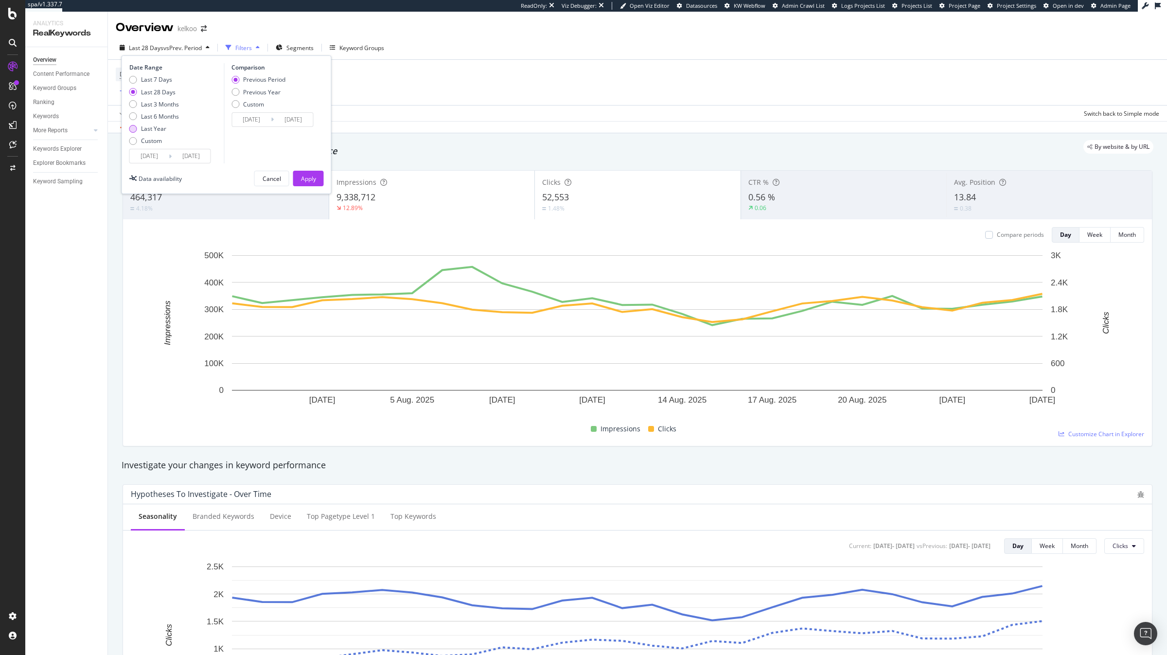
click at [165, 129] on div "Last Year" at bounding box center [153, 129] width 25 height 8
type input "2024/08/27"
click at [306, 179] on div "Apply" at bounding box center [308, 179] width 15 height 8
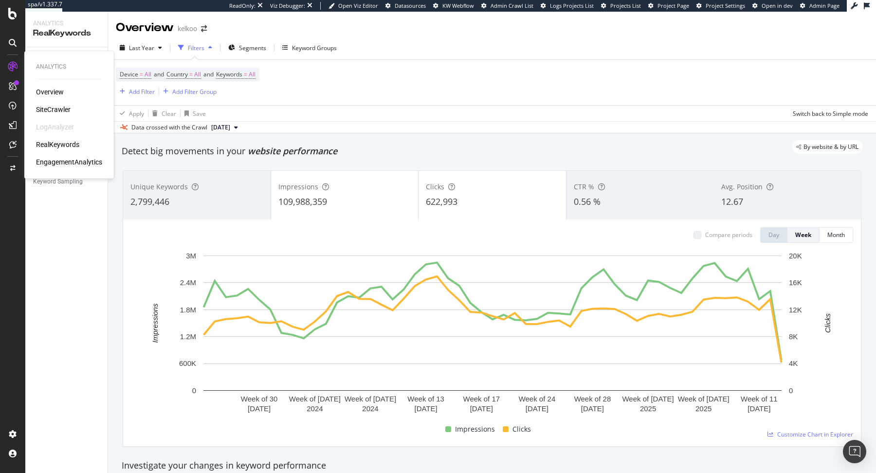
click at [43, 108] on div "SiteCrawler" at bounding box center [53, 110] width 35 height 10
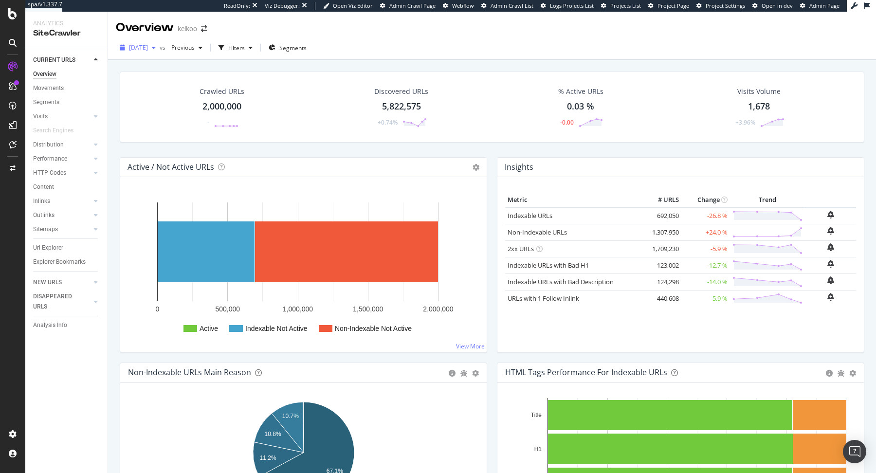
click at [148, 48] on span "2025 Aug. 18th" at bounding box center [138, 47] width 19 height 8
click at [171, 101] on div "2025 Aug. 15th" at bounding box center [156, 100] width 52 height 9
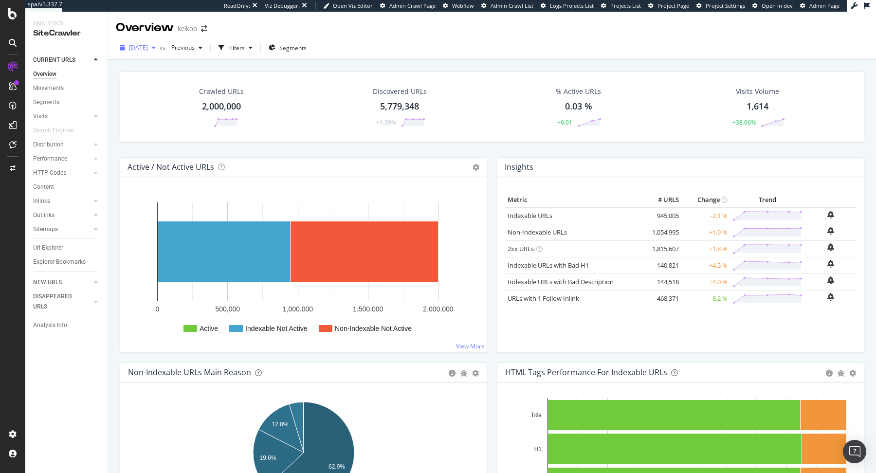
click at [148, 49] on span "2025 Aug. 15th" at bounding box center [138, 47] width 19 height 8
click at [162, 119] on div "2025 Aug. 12th" at bounding box center [156, 118] width 52 height 9
click at [156, 48] on icon "button" at bounding box center [154, 48] width 4 height 6
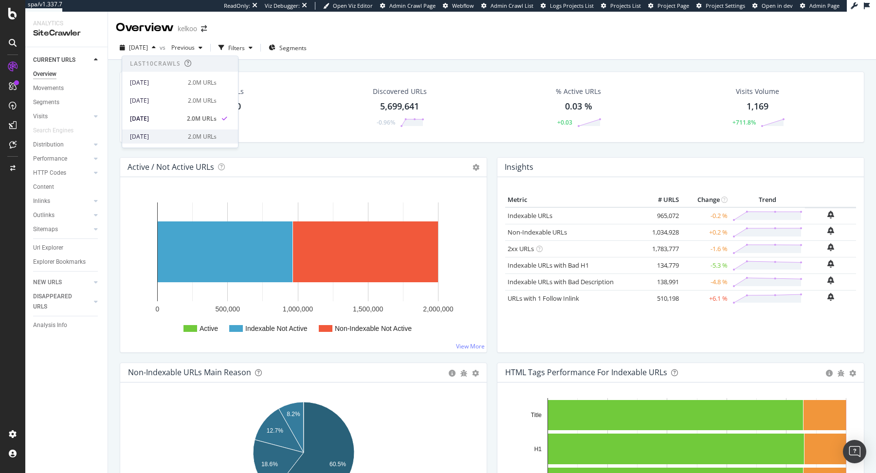
click at [174, 130] on div "2025 Aug. 6th 2.0M URLs" at bounding box center [180, 136] width 116 height 14
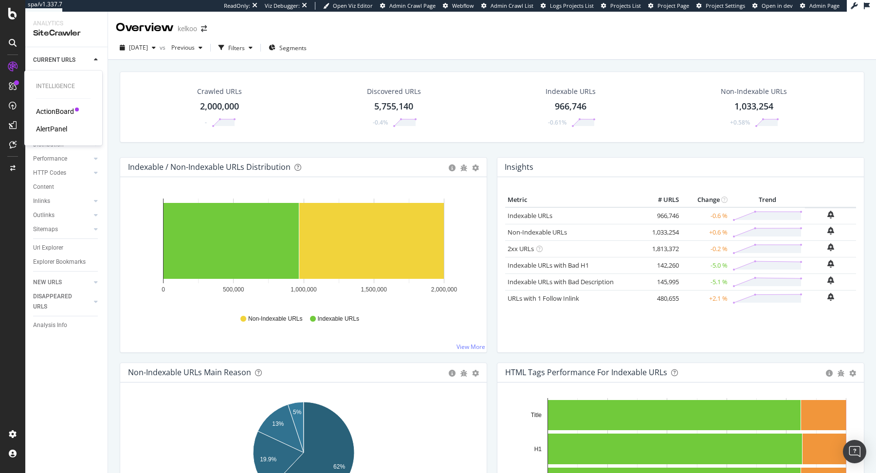
click at [47, 112] on div "ActionBoard" at bounding box center [55, 112] width 38 height 10
